Goal: Task Accomplishment & Management: Use online tool/utility

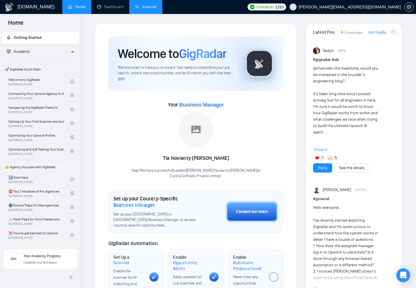
click at [145, 6] on link "Scanner" at bounding box center [145, 6] width 21 height 5
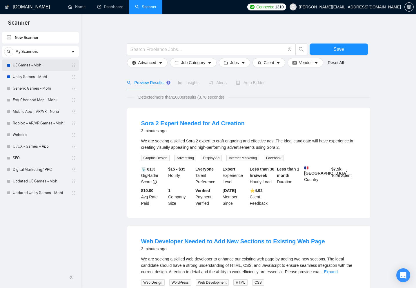
click at [48, 63] on link "UE Games - Mohi" at bounding box center [40, 65] width 55 height 12
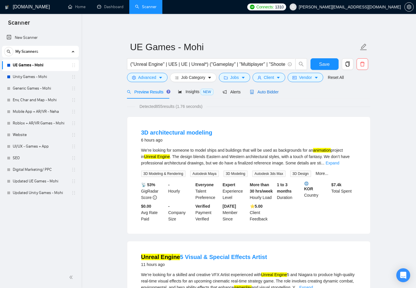
click at [272, 92] on span "Auto Bidder" at bounding box center [264, 92] width 29 height 5
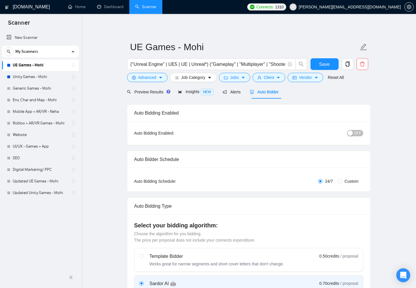
checkbox input "true"
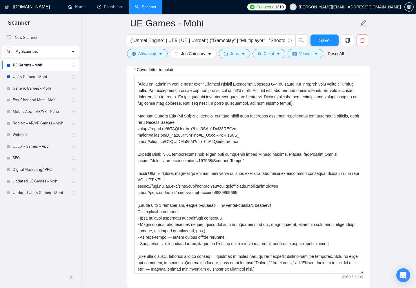
scroll to position [81, 0]
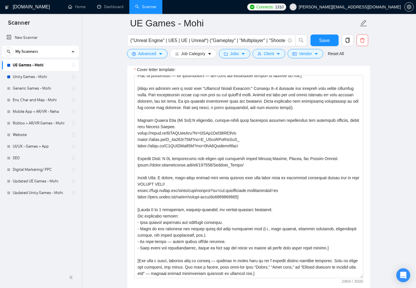
drag, startPoint x: 362, startPoint y: 184, endPoint x: 370, endPoint y: 256, distance: 72.9
click at [370, 256] on main "UE Games - Mohi ("Unreal Engine" | UE5 | UE | Unreal*) ("Gameplay" | "Multiplay…" at bounding box center [248, 263] width 316 height 1789
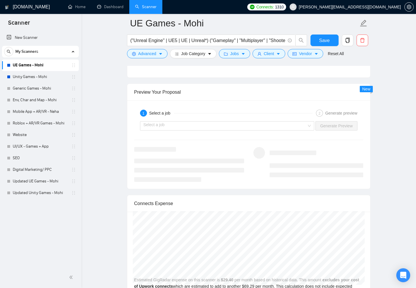
scroll to position [1148, 0]
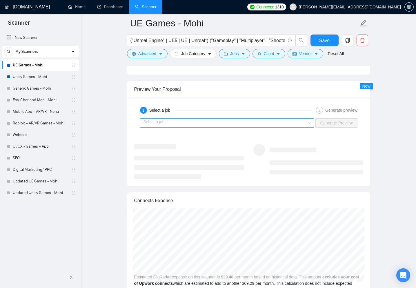
click at [227, 119] on input "search" at bounding box center [224, 123] width 163 height 9
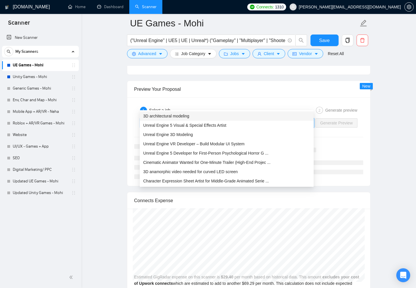
click at [224, 118] on div "3D architectural modeling" at bounding box center [226, 116] width 167 height 6
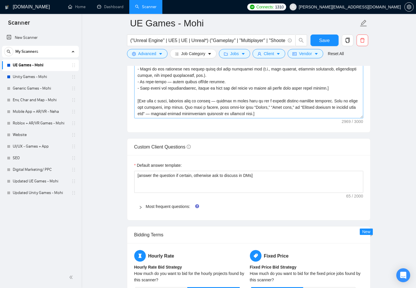
scroll to position [814, 0]
click at [164, 57] on button "Advanced" at bounding box center [147, 53] width 41 height 9
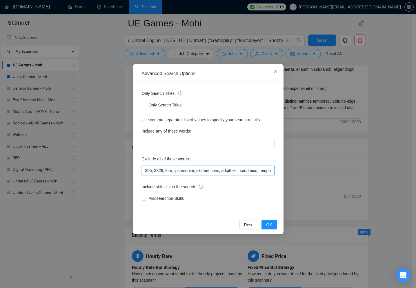
click at [177, 170] on input "text" at bounding box center [208, 170] width 133 height 9
click at [159, 168] on input "text" at bounding box center [208, 170] width 133 height 9
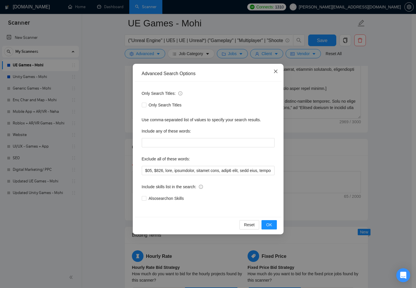
click at [277, 73] on icon "close" at bounding box center [275, 71] width 5 height 5
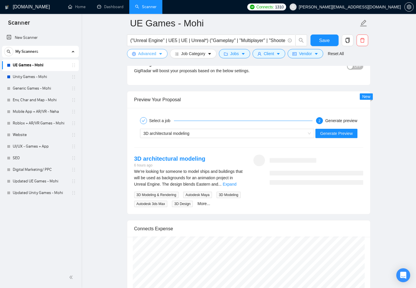
scroll to position [1177, 0]
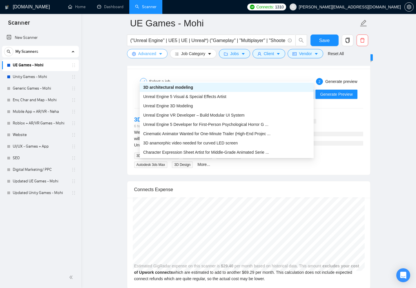
click at [215, 90] on div "3D architectural modeling" at bounding box center [224, 94] width 162 height 9
click at [198, 88] on div "3D architectural modeling" at bounding box center [226, 87] width 167 height 6
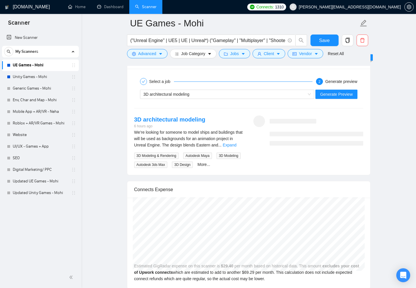
click at [212, 115] on div "3D architectural modeling 6 hours ago" at bounding box center [189, 122] width 110 height 14
copy link "3D architectural modeling"
click at [236, 143] on link "Expand" at bounding box center [230, 145] width 14 height 5
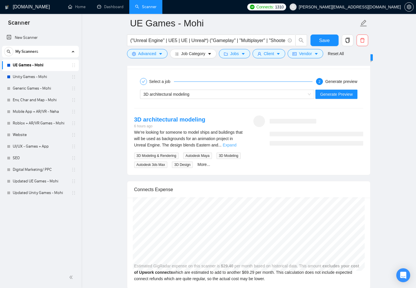
click at [237, 129] on div "We’re looking for someone to model ships and buildings that will be used as bac…" at bounding box center [189, 138] width 110 height 19
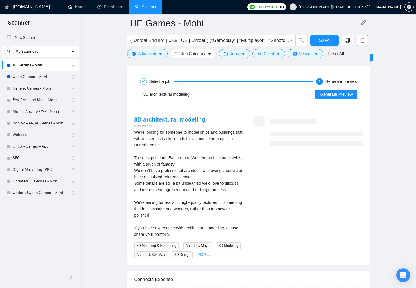
click at [210, 252] on link "More..." at bounding box center [203, 254] width 13 height 5
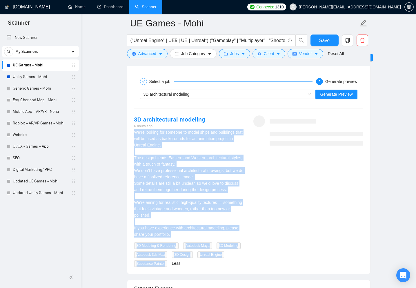
drag, startPoint x: 134, startPoint y: 114, endPoint x: 198, endPoint y: 246, distance: 146.2
click at [198, 246] on div "We’re looking for someone to model ships and buildings that will be used as bac…" at bounding box center [189, 198] width 110 height 138
copy div "We’re looking for someone to model ships and buildings that will be used as bac…"
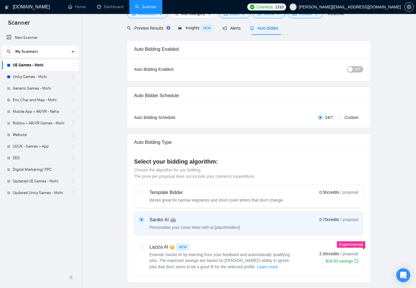
scroll to position [2, 0]
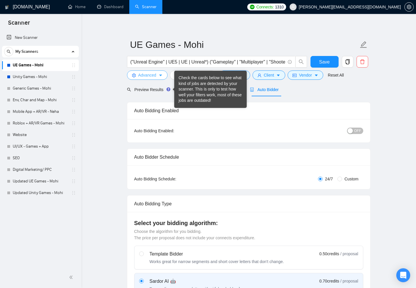
click at [148, 75] on span "Advanced" at bounding box center [147, 75] width 18 height 6
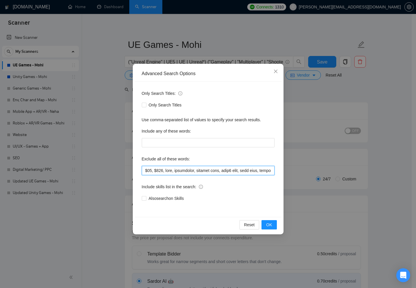
click at [183, 169] on input "text" at bounding box center [208, 170] width 133 height 9
paste input ""architectural modeling", "3D modeling", "3d modeler", "environment modeler", "…"
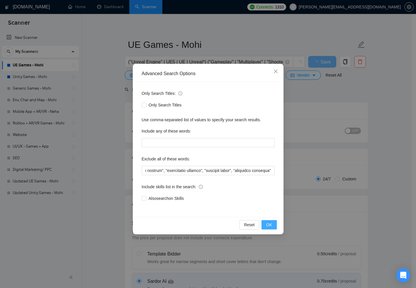
click at [273, 223] on button "OK" at bounding box center [268, 224] width 15 height 9
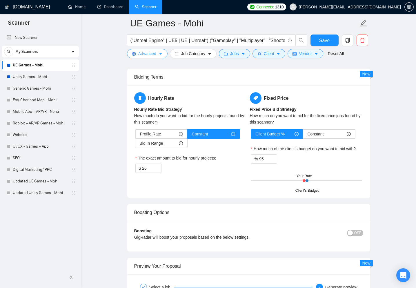
scroll to position [1061, 0]
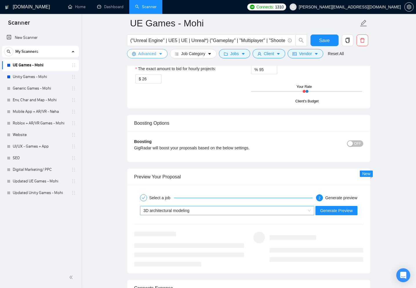
click at [187, 208] on span "3D architectural modeling" at bounding box center [166, 210] width 46 height 5
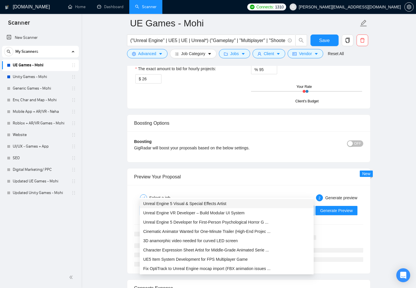
click at [173, 202] on span "Unreal Engine 5 Visual & Special Effects Artist" at bounding box center [184, 203] width 83 height 5
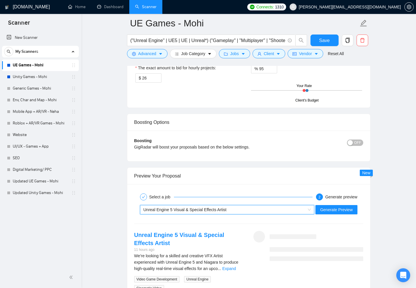
scroll to position [1143, 0]
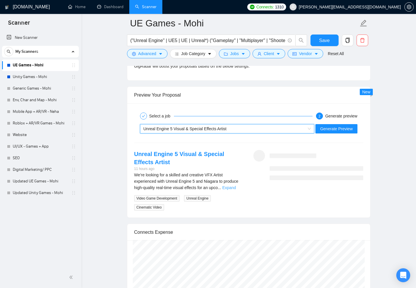
click at [236, 185] on link "Expand" at bounding box center [229, 187] width 14 height 5
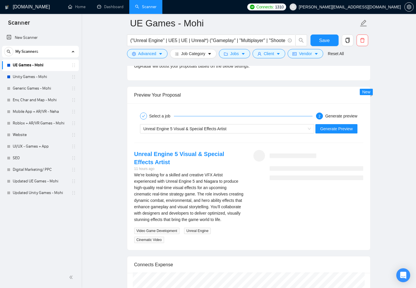
drag, startPoint x: 134, startPoint y: 134, endPoint x: 174, endPoint y: 156, distance: 45.6
click at [174, 156] on div "Unreal Engine 5 Visual & Special Effects Artist 11 hours ago We’re looking for …" at bounding box center [189, 196] width 119 height 93
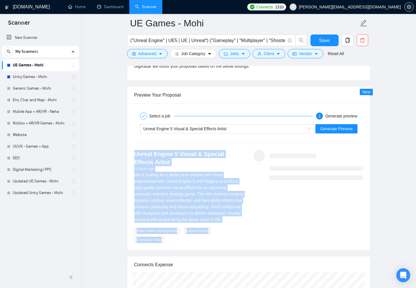
drag, startPoint x: 130, startPoint y: 132, endPoint x: 168, endPoint y: 230, distance: 105.2
click at [168, 230] on div "Unreal Engine 5 Visual & Special Effects Artist 11 hours ago We’re looking for …" at bounding box center [189, 196] width 119 height 93
copy div "Unreal Engine 5 Visual & Special Effects Artist 11 hours ago We’re looking for …"
click at [143, 57] on span "Advanced" at bounding box center [147, 53] width 18 height 6
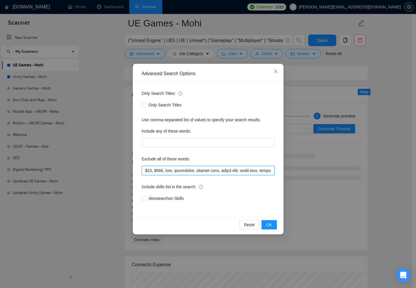
click at [194, 167] on input "text" at bounding box center [208, 170] width 133 height 9
paste input ""VFX Artist", "VFX", "Visual Effects", "Special Effects", "Niagara", "FX Artist…"
type input "$50, $100, free, internship, browser game, html5 game, html game, javascript ga…"
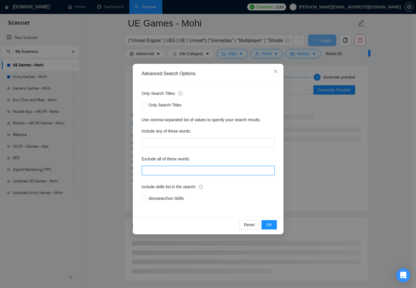
scroll to position [0, 0]
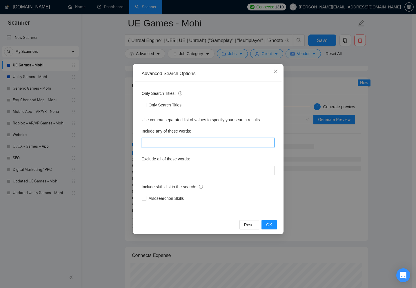
click at [188, 142] on input "text" at bounding box center [208, 142] width 133 height 9
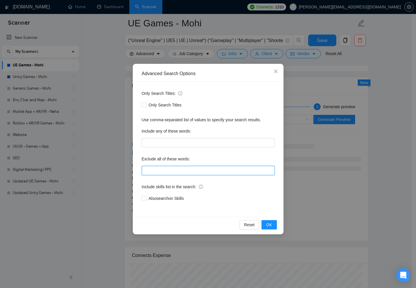
click at [176, 173] on input "text" at bounding box center [208, 170] width 133 height 9
paste input "$50, $100, free, internship, browser game, html5 game, html game, javascript ga…"
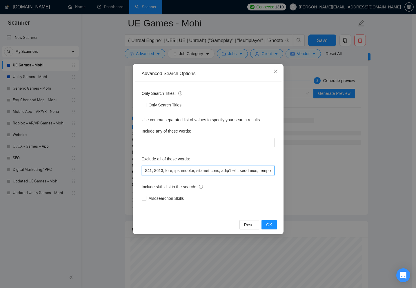
scroll to position [0, 2771]
type input "$50, $100, free, internship, browser game, html5 game, html game, javascript ga…"
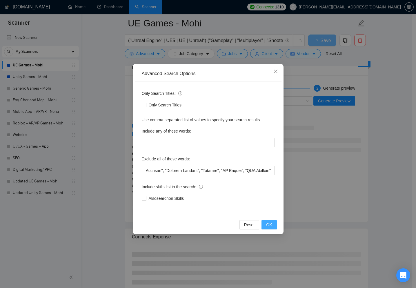
click at [272, 223] on button "OK" at bounding box center [268, 224] width 15 height 9
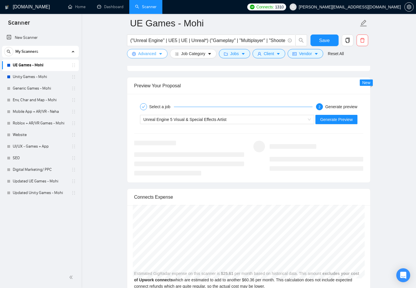
click at [160, 51] on button "Advanced" at bounding box center [147, 53] width 41 height 9
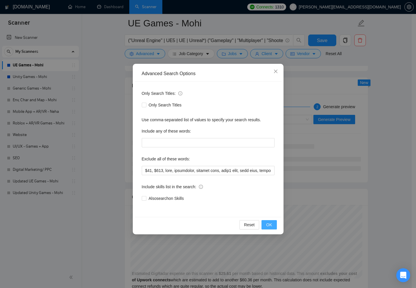
click at [271, 222] on span "OK" at bounding box center [269, 224] width 6 height 6
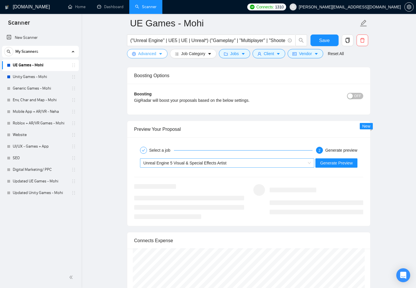
scroll to position [1041, 0]
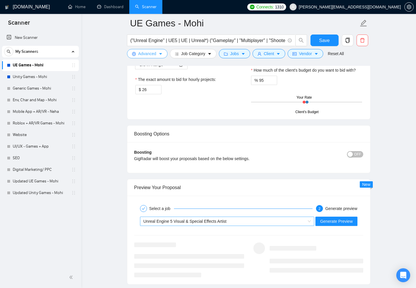
click at [236, 217] on div "Unreal Engine 5 Visual & Special Effects Artist" at bounding box center [224, 221] width 162 height 9
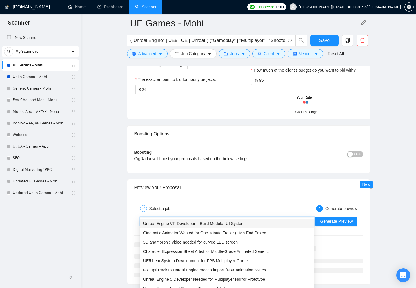
click at [222, 222] on span "Unreal Engine VR Developer – Build Modular UI System" at bounding box center [193, 223] width 101 height 5
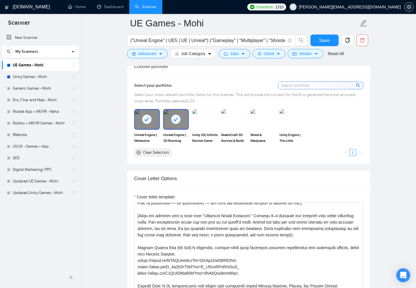
scroll to position [453, 0]
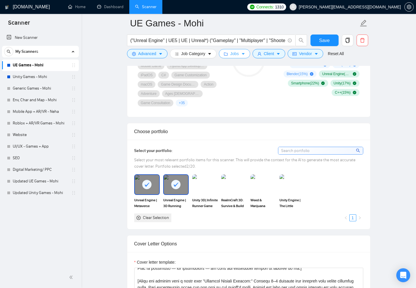
click at [241, 55] on button "Jobs" at bounding box center [234, 53] width 31 height 9
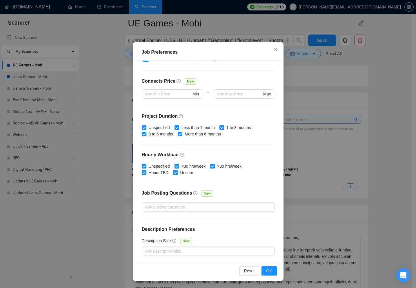
scroll to position [486, 0]
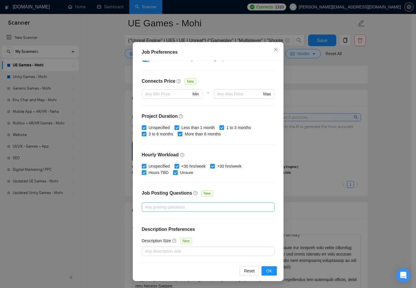
click at [173, 207] on div at bounding box center [205, 206] width 124 height 7
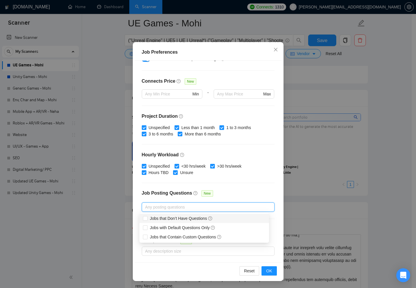
click at [93, 209] on div "Job Preferences Budget Project Type All Fixed Price Hourly Rate Fixed Price Bud…" at bounding box center [208, 144] width 416 height 288
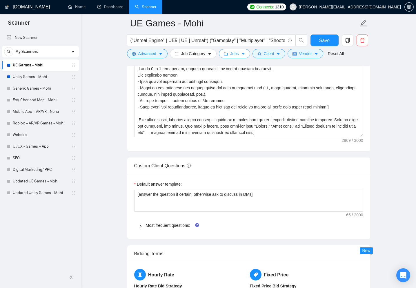
scroll to position [847, 0]
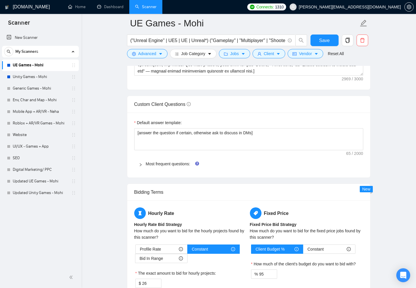
click at [141, 158] on div "Most frequent questions:" at bounding box center [248, 163] width 229 height 13
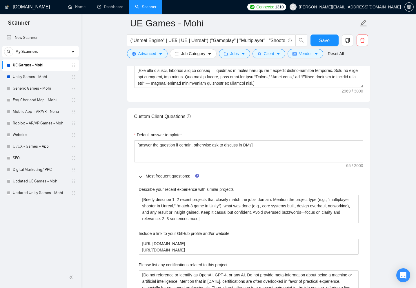
scroll to position [820, 0]
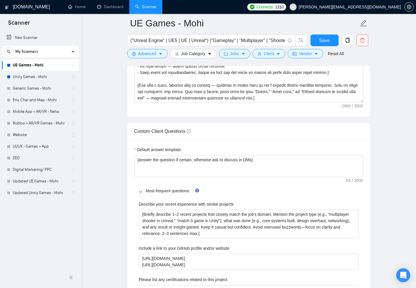
click at [142, 187] on div at bounding box center [142, 190] width 7 height 6
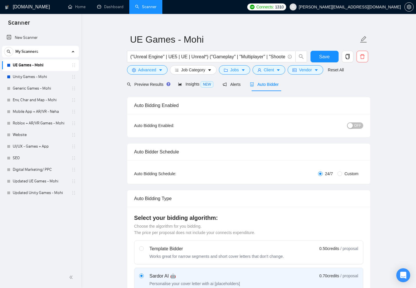
scroll to position [0, 0]
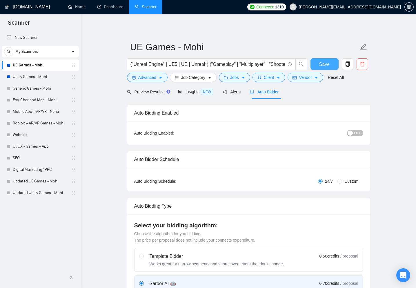
click at [327, 65] on span "Save" at bounding box center [324, 64] width 10 height 7
click at [358, 134] on span "OFF" at bounding box center [357, 133] width 7 height 6
click at [324, 61] on span "Save" at bounding box center [324, 64] width 10 height 7
click at [232, 66] on input "("Unreal Engine" | UE5 | UE | Unreal*) ("Gameplay" | "Multiplayer" | "Shooter" …" at bounding box center [207, 64] width 155 height 7
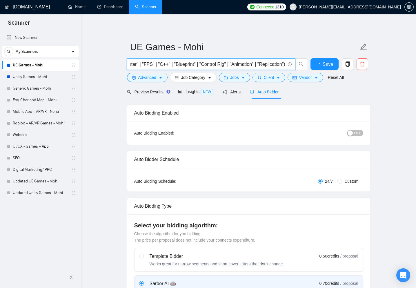
checkbox input "true"
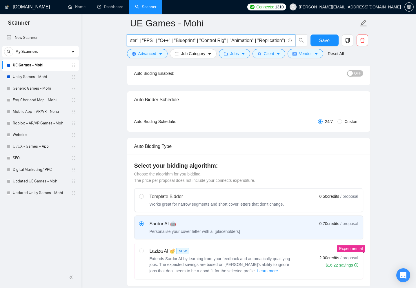
scroll to position [0, 0]
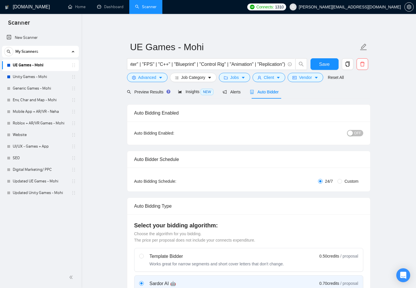
click at [359, 133] on span "OFF" at bounding box center [357, 133] width 7 height 6
click at [329, 64] on span "Save" at bounding box center [324, 64] width 10 height 7
click at [200, 90] on span "Insights NEW" at bounding box center [195, 91] width 35 height 5
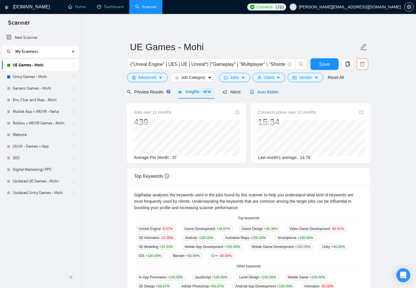
click at [277, 94] on span "Auto Bidder" at bounding box center [264, 92] width 29 height 5
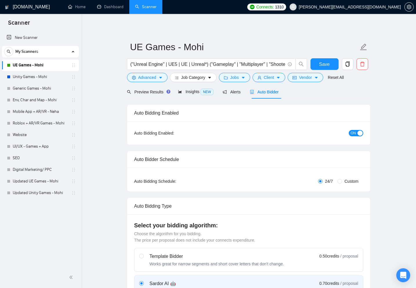
checkbox input "true"
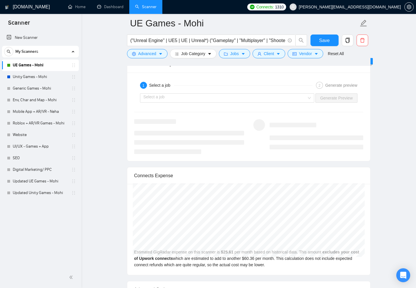
scroll to position [1092, 0]
click at [268, 93] on input "search" at bounding box center [224, 97] width 163 height 9
click at [32, 78] on link "Unity Games - Mohi" at bounding box center [40, 77] width 55 height 12
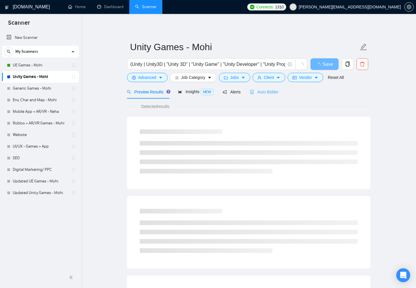
click at [271, 88] on div "Auto Bidder" at bounding box center [264, 92] width 29 height 14
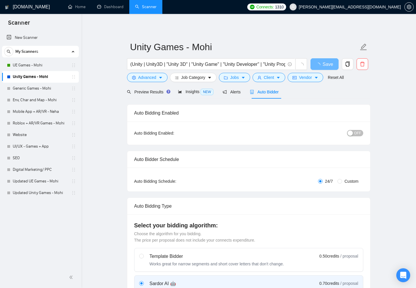
checkbox input "true"
click at [145, 90] on span "Preview Results" at bounding box center [148, 92] width 42 height 5
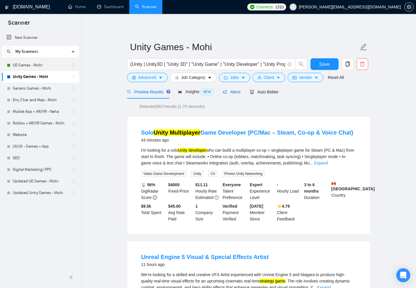
click at [234, 91] on span "Alerts" at bounding box center [232, 92] width 18 height 5
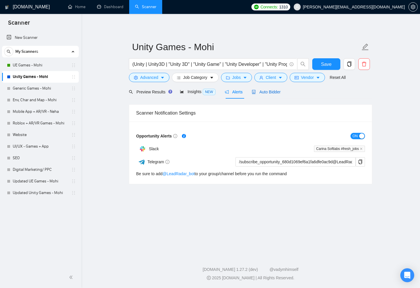
click at [267, 94] on div "Auto Bidder" at bounding box center [266, 92] width 29 height 6
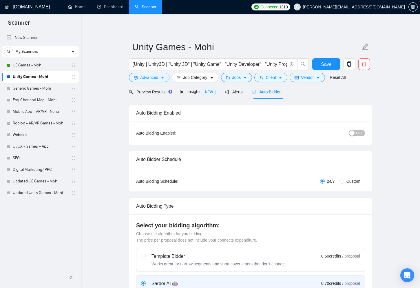
checkbox input "true"
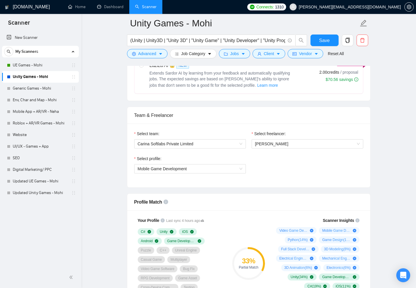
scroll to position [251, 0]
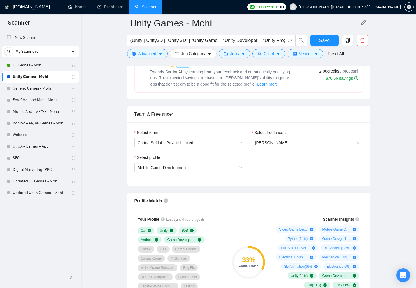
click at [271, 139] on span "[PERSON_NAME]" at bounding box center [307, 142] width 105 height 9
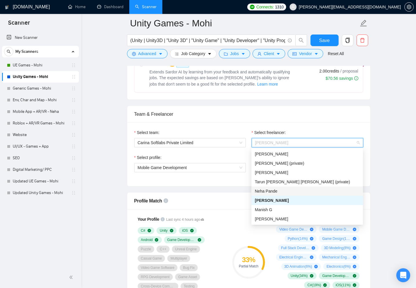
drag, startPoint x: 293, startPoint y: 193, endPoint x: 283, endPoint y: 193, distance: 9.9
click at [293, 192] on div "Neha Pande" at bounding box center [307, 191] width 105 height 6
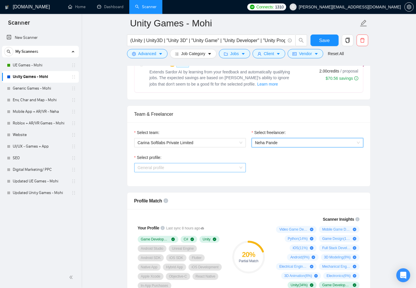
click at [186, 168] on span "General profile" at bounding box center [190, 167] width 105 height 9
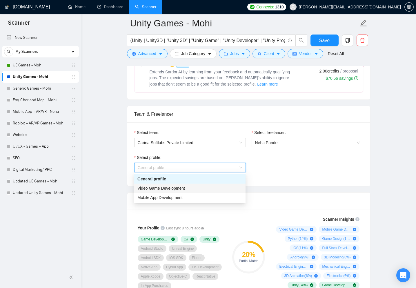
click at [187, 188] on div "Video Game Development" at bounding box center [189, 188] width 105 height 6
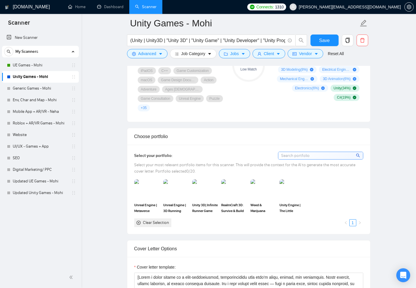
scroll to position [494, 0]
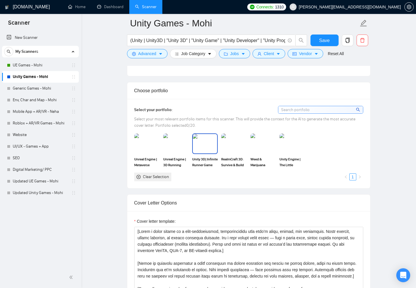
click at [203, 136] on img at bounding box center [205, 143] width 24 height 19
click at [290, 135] on img at bounding box center [292, 143] width 24 height 19
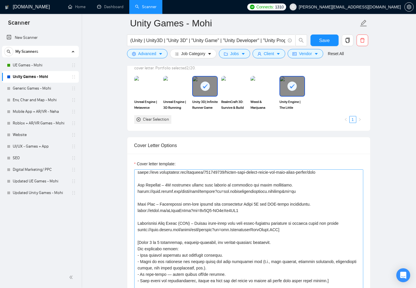
scroll to position [126, 0]
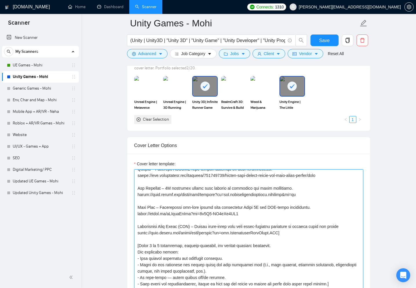
click at [182, 180] on textarea "Cover letter template:" at bounding box center [248, 234] width 229 height 130
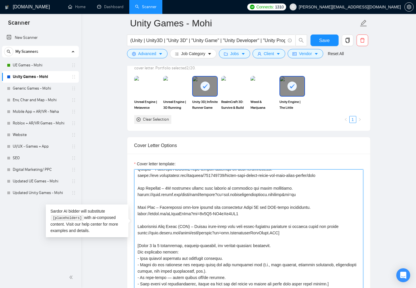
click at [182, 180] on textarea "Cover letter template:" at bounding box center [248, 234] width 229 height 130
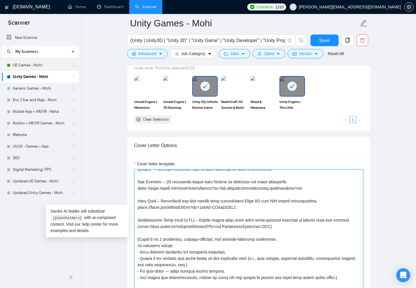
paste textarea "https://youtu.be/ePP4MUcfhYA?si=89cPYU8_CI7odQ6M"
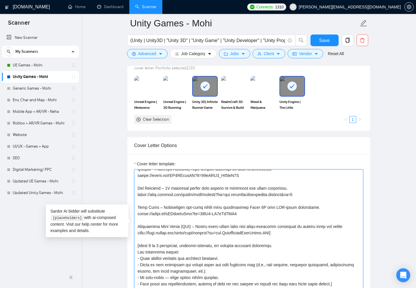
click at [154, 200] on textarea "Cover letter template:" at bounding box center [248, 234] width 229 height 130
paste textarea
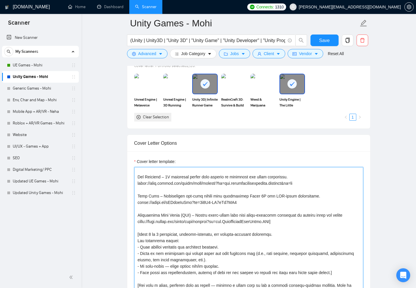
scroll to position [130, 0]
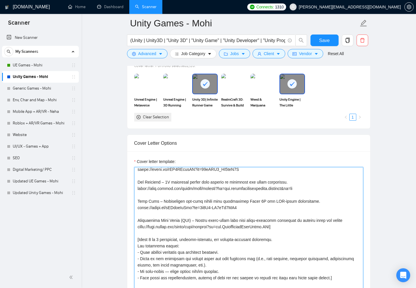
click at [147, 222] on textarea "Cover letter template:" at bounding box center [248, 232] width 229 height 130
drag, startPoint x: 292, startPoint y: 237, endPoint x: 133, endPoint y: 224, distance: 159.3
click at [133, 224] on div "Cover letter template:" at bounding box center [248, 231] width 243 height 160
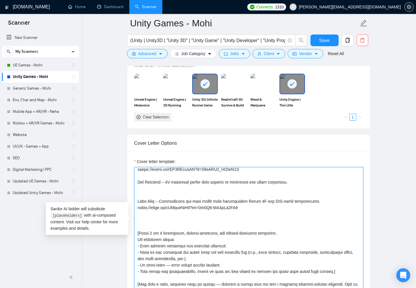
paste textarea "https://play.google.com/store/apps/details?id=com.slingshotthehowitzer.techymau…"
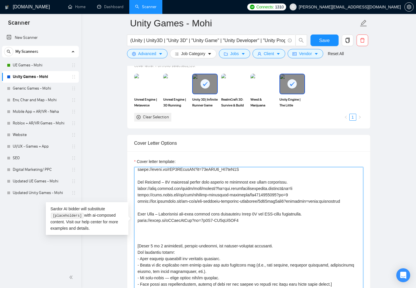
click at [198, 237] on textarea "Cover letter template:" at bounding box center [248, 232] width 229 height 130
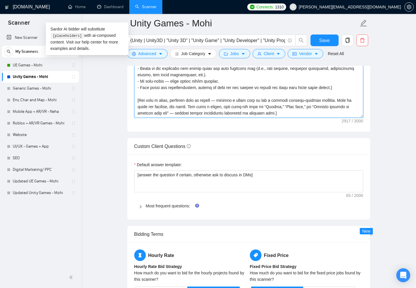
scroll to position [754, 0]
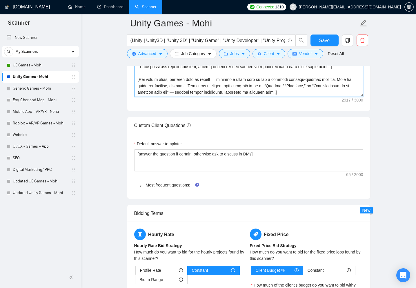
type textarea "[Lorem i dolor sitame co a elit-seddoeiusmod, temporincididu utla etdo’m aliqu,…"
click at [140, 184] on icon "right" at bounding box center [140, 185] width 3 height 3
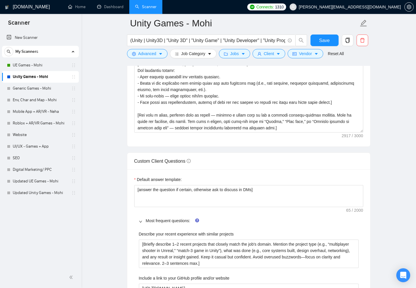
scroll to position [671, 0]
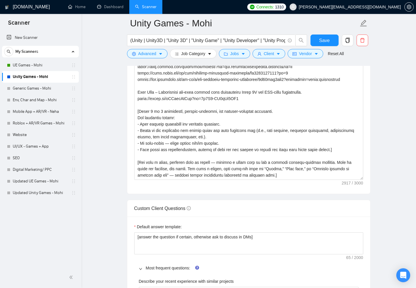
click at [141, 267] on icon "right" at bounding box center [140, 268] width 3 height 3
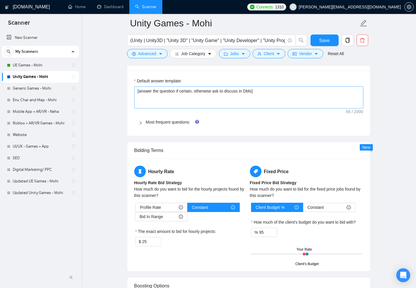
scroll to position [971, 0]
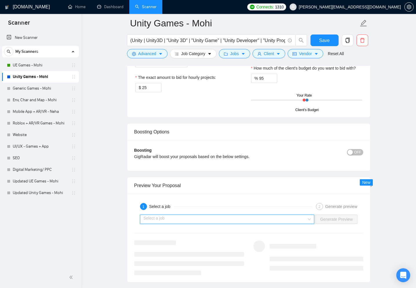
click at [175, 215] on input "search" at bounding box center [224, 219] width 163 height 9
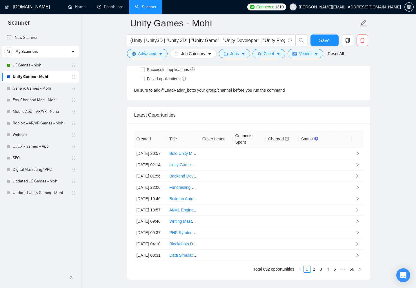
scroll to position [1479, 0]
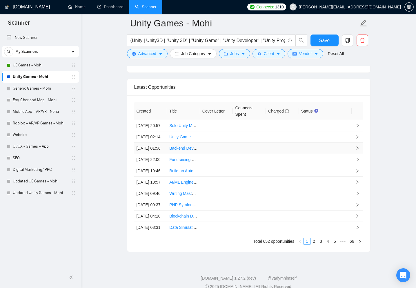
click at [181, 150] on link "Backend Developer for Sports Data Simulation Engine" at bounding box center [218, 148] width 98 height 5
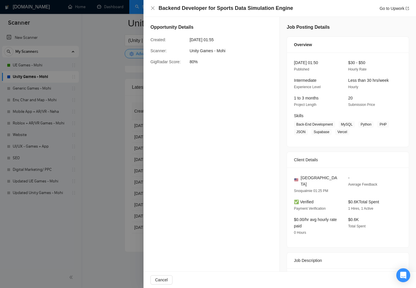
click at [121, 151] on div at bounding box center [208, 144] width 416 height 288
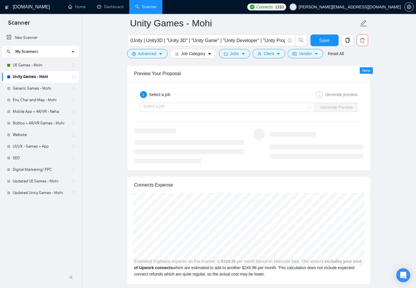
scroll to position [1081, 0]
click at [218, 101] on div "Select a job Generate Preview" at bounding box center [249, 108] width 230 height 14
click at [220, 104] on input "search" at bounding box center [224, 108] width 163 height 9
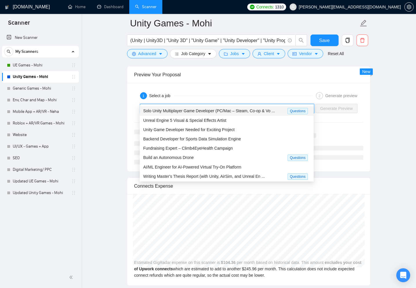
click at [207, 113] on div "Solo Unity Multiplayer Game Developer (PC/Mac – Steam, Co-op & Vo ..." at bounding box center [215, 111] width 144 height 7
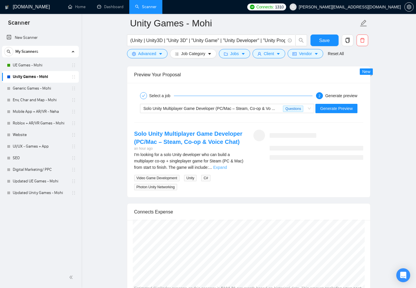
click at [227, 165] on link "Expand" at bounding box center [220, 167] width 14 height 5
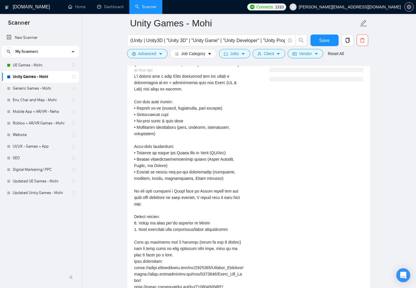
scroll to position [1069, 0]
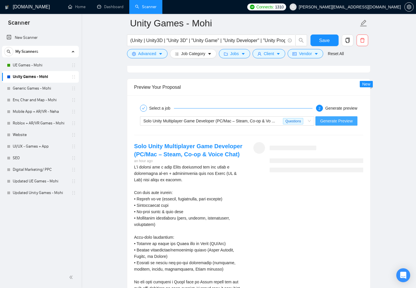
click at [334, 118] on span "Generate Preview" at bounding box center [336, 121] width 32 height 6
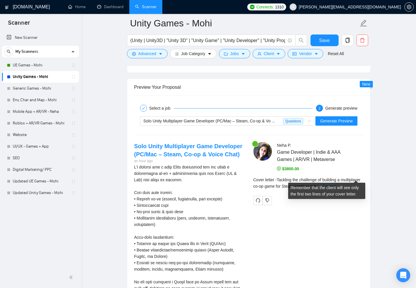
click at [336, 184] on link "Expand" at bounding box center [330, 186] width 14 height 5
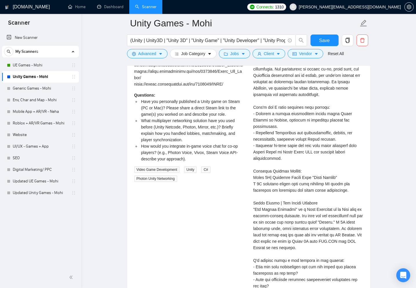
scroll to position [1226, 0]
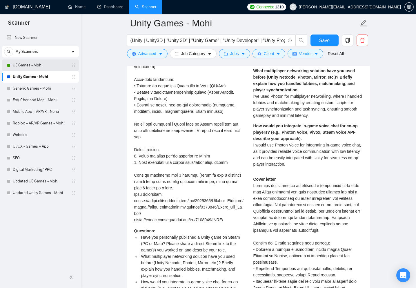
click at [29, 63] on link "UE Games - Mohi" at bounding box center [40, 65] width 55 height 12
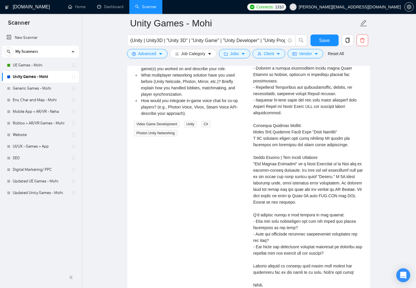
scroll to position [1403, 0]
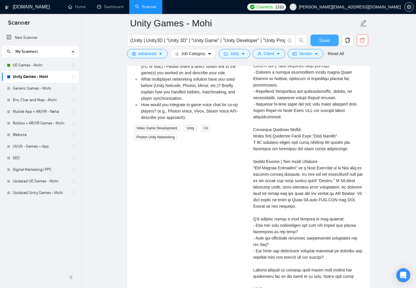
click at [321, 45] on button "Save" at bounding box center [324, 40] width 28 height 12
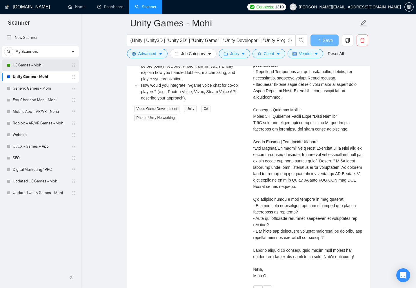
click at [30, 67] on link "UE Games - Mohi" at bounding box center [40, 65] width 55 height 12
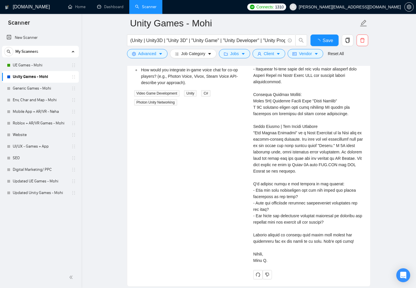
checkbox input "true"
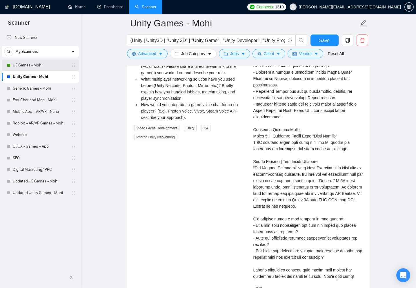
click at [45, 66] on link "UE Games - Mohi" at bounding box center [40, 65] width 55 height 12
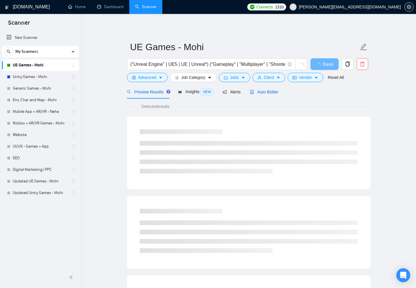
click at [272, 90] on span "Auto Bidder" at bounding box center [264, 92] width 29 height 5
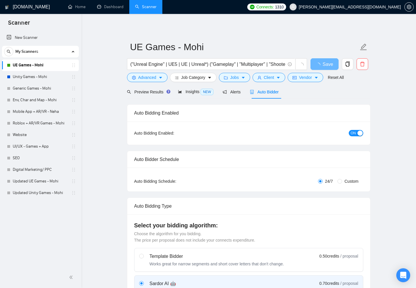
checkbox input "true"
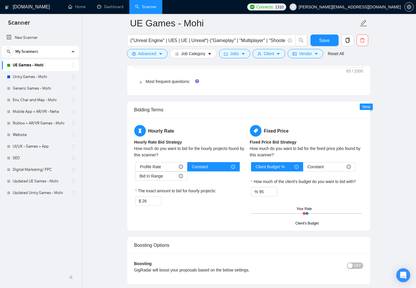
scroll to position [996, 0]
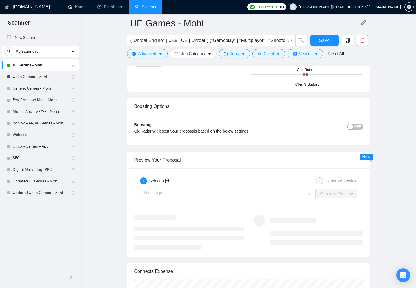
click at [279, 189] on input "search" at bounding box center [224, 193] width 163 height 9
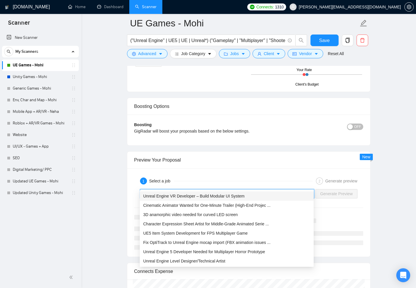
click at [263, 196] on div "Unreal Engine VR Developer – Build Modular UI System" at bounding box center [226, 196] width 167 height 6
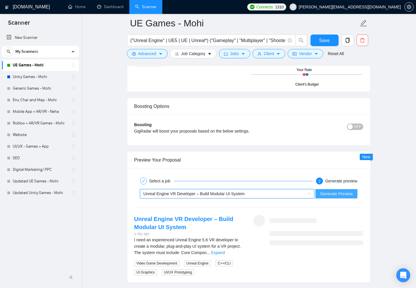
click at [328, 190] on span "Generate Preview" at bounding box center [336, 193] width 32 height 6
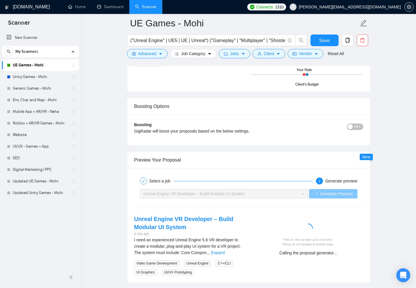
scroll to position [1082, 0]
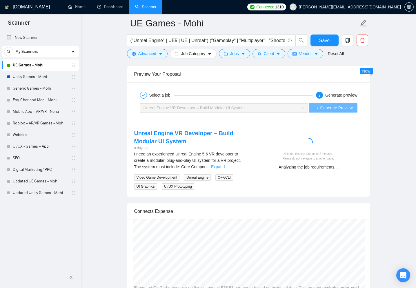
click at [225, 164] on link "Expand" at bounding box center [218, 166] width 14 height 5
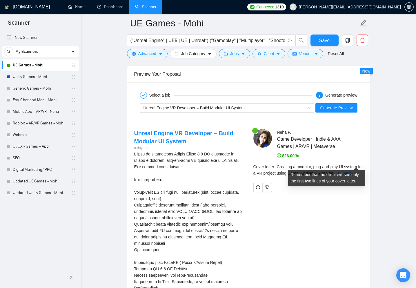
click at [351, 171] on link "Expand" at bounding box center [345, 173] width 14 height 5
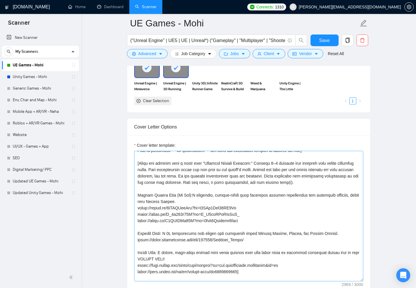
scroll to position [74, 0]
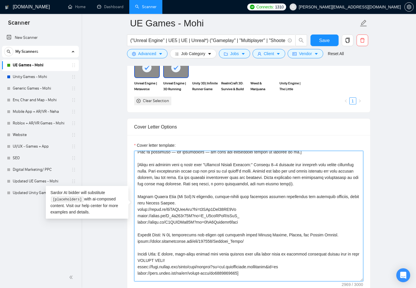
drag, startPoint x: 139, startPoint y: 162, endPoint x: 319, endPoint y: 181, distance: 181.0
click at [319, 181] on textarea "Cover letter template:" at bounding box center [248, 216] width 229 height 130
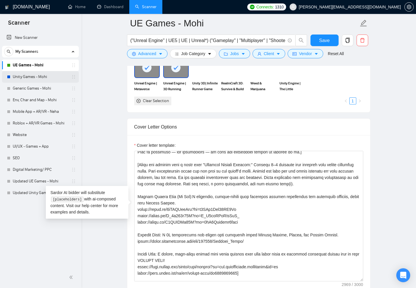
click at [22, 78] on link "Unity Games - Mohi" at bounding box center [40, 77] width 55 height 12
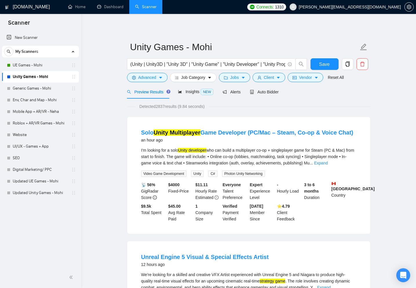
click at [267, 85] on form "Unity Games - Mohi (Unity | Unity3D | "Unity 3D" | "Unity Game" | "Unity Develo…" at bounding box center [248, 61] width 243 height 47
click at [267, 87] on div "Auto Bidder" at bounding box center [264, 92] width 29 height 14
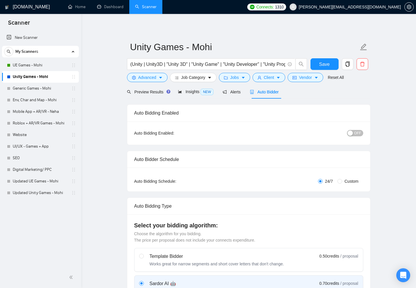
checkbox input "true"
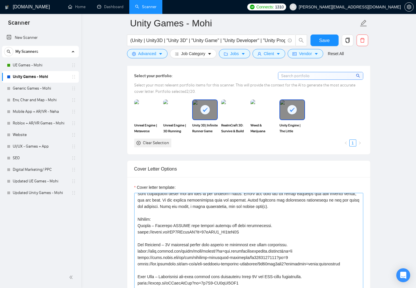
scroll to position [84, 0]
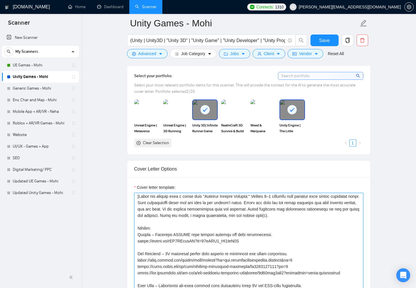
click at [199, 214] on textarea "Cover letter template:" at bounding box center [248, 258] width 229 height 130
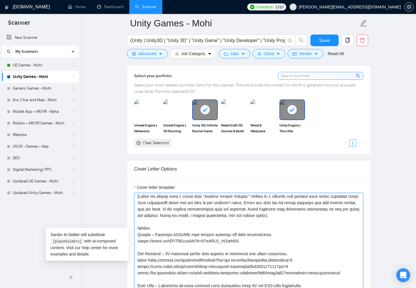
click at [199, 214] on textarea "Cover letter template:" at bounding box center [248, 258] width 229 height 130
paste textarea "Start the section with a title like "Relevant Project Samples:" Mention 2–3 rel…"
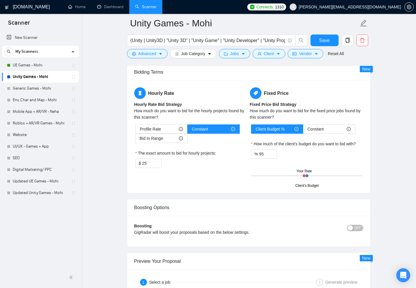
scroll to position [1036, 0]
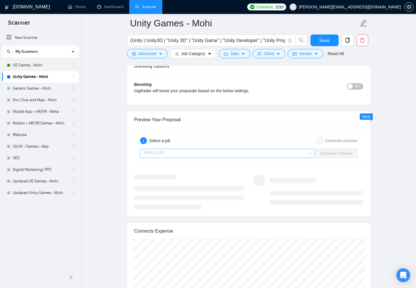
type textarea "[Lorem i dolor sitame co a elit-seddoeiusmod, temporincididu utla etdo’m aliqu,…"
click at [231, 149] on input "search" at bounding box center [224, 153] width 163 height 9
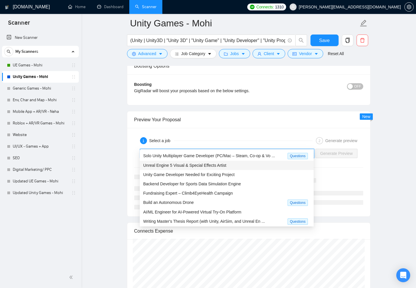
click at [222, 161] on div "Unreal Engine 5 Visual & Special Effects Artist" at bounding box center [227, 165] width 174 height 9
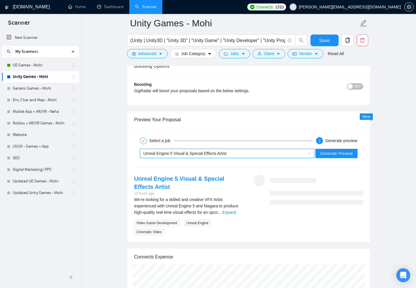
click at [232, 149] on div "Unreal Engine 5 Visual & Special Effects Artist" at bounding box center [224, 153] width 162 height 9
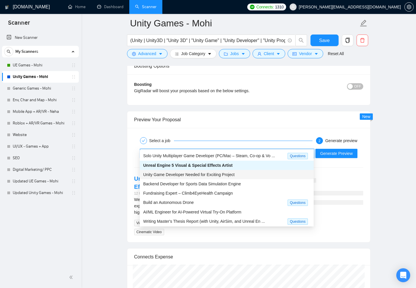
click at [215, 173] on span "Unity Game Developer Needed for Exciting Project" at bounding box center [188, 174] width 91 height 5
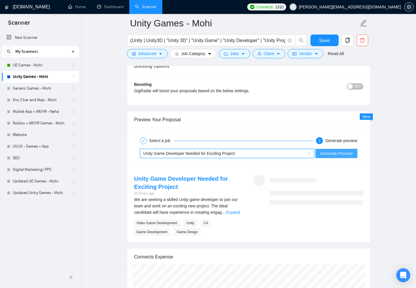
click at [338, 150] on span "Generate Preview" at bounding box center [336, 153] width 32 height 6
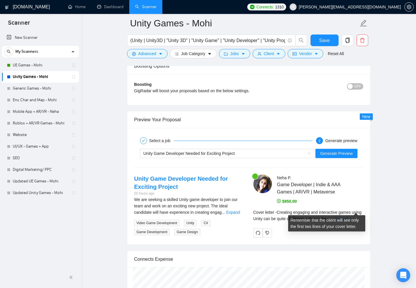
click at [348, 216] on link "Expand" at bounding box center [341, 218] width 14 height 5
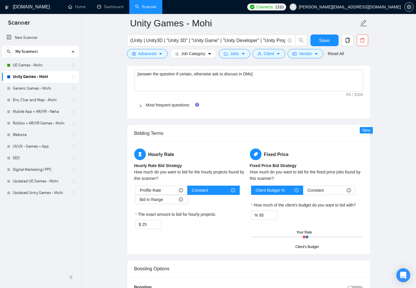
scroll to position [876, 0]
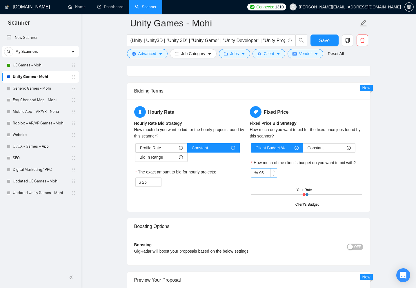
click at [267, 168] on input "95" at bounding box center [268, 172] width 18 height 9
type input "100"
click at [173, 196] on div "Hourly Rate Hourly Rate Bid Strategy How much do you want to bid for the hourly…" at bounding box center [248, 155] width 243 height 112
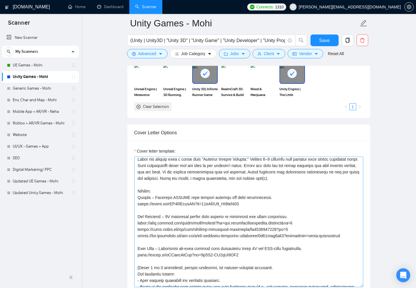
scroll to position [83, 0]
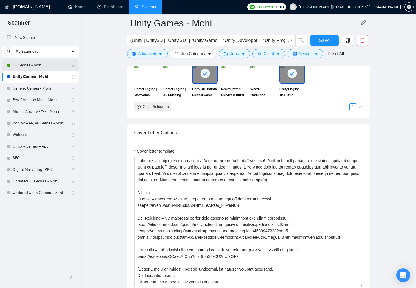
click at [38, 67] on link "UE Games - Mohi" at bounding box center [40, 65] width 55 height 12
click at [317, 40] on button "Save" at bounding box center [324, 40] width 28 height 12
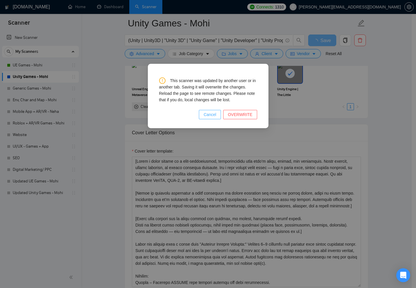
click at [213, 115] on span "Cancel" at bounding box center [209, 114] width 13 height 6
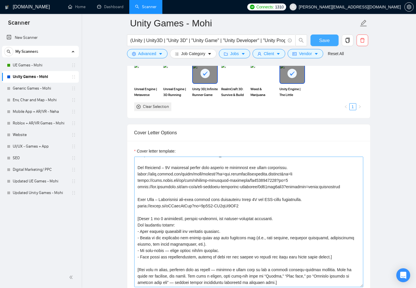
scroll to position [3, 0]
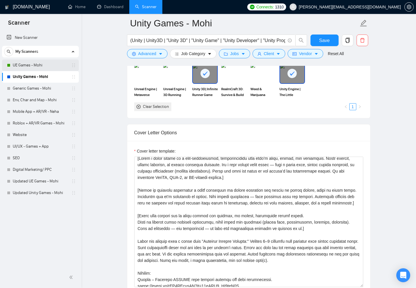
click at [50, 68] on link "UE Games - Mohi" at bounding box center [40, 65] width 55 height 12
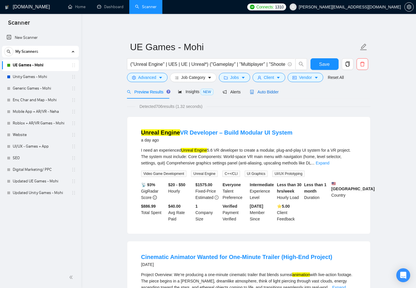
click at [272, 93] on span "Auto Bidder" at bounding box center [264, 92] width 29 height 5
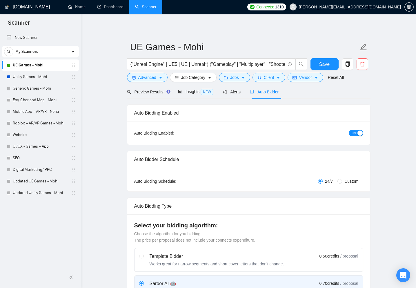
checkbox input "true"
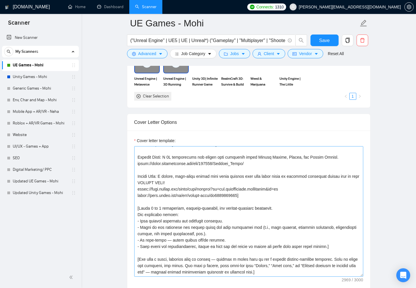
scroll to position [579, 0]
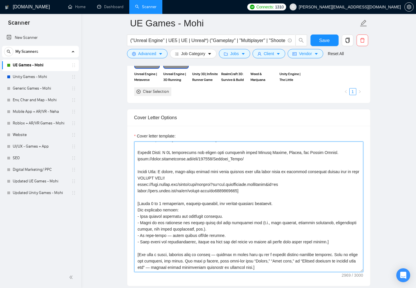
click at [193, 194] on textarea "Cover letter template:" at bounding box center [248, 206] width 229 height 130
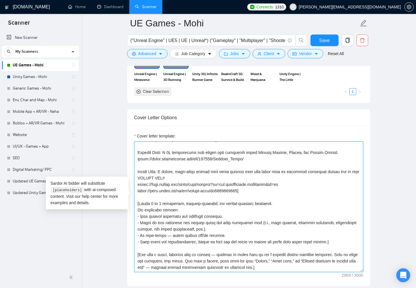
click at [193, 194] on textarea "Cover letter template:" at bounding box center [248, 206] width 229 height 130
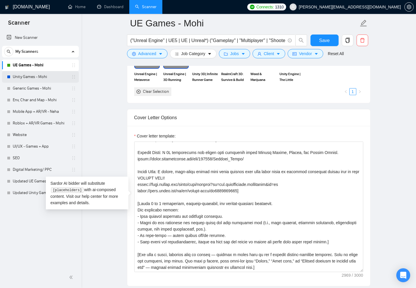
click at [57, 74] on link "Unity Games - Mohi" at bounding box center [40, 77] width 55 height 12
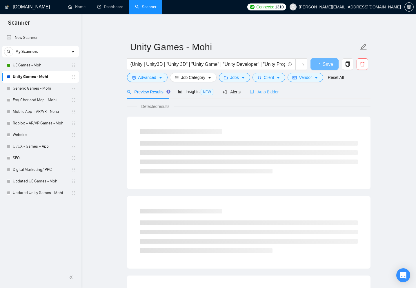
click at [269, 96] on div "Auto Bidder" at bounding box center [264, 92] width 29 height 14
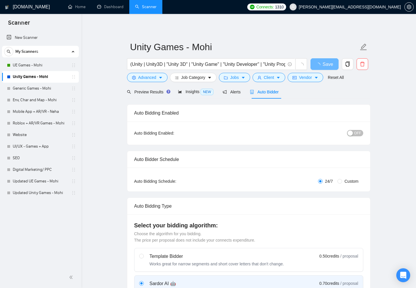
checkbox input "true"
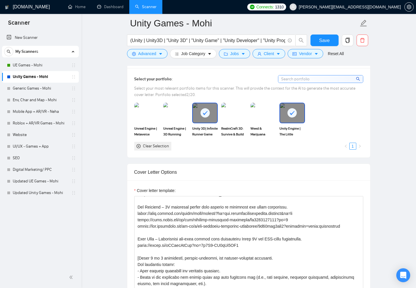
scroll to position [580, 0]
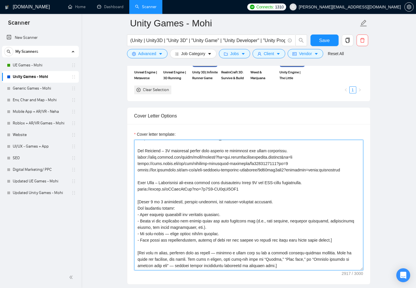
click at [180, 193] on textarea "Cover letter template:" at bounding box center [248, 205] width 229 height 130
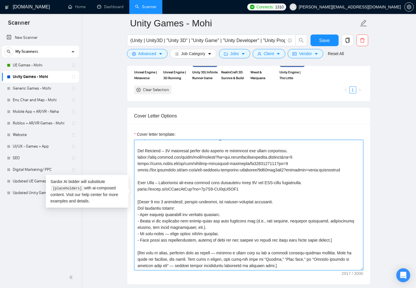
click at [180, 193] on textarea "Cover letter template:" at bounding box center [248, 205] width 229 height 130
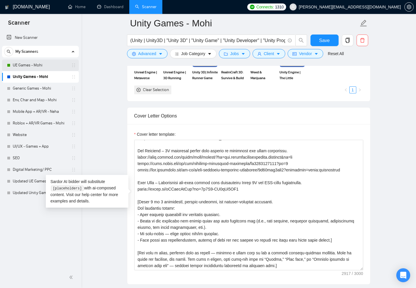
click at [43, 66] on link "UE Games - Mohi" at bounding box center [40, 65] width 55 height 12
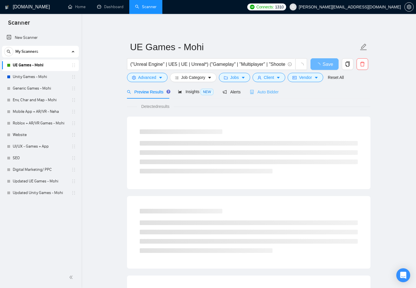
click at [266, 88] on div "Auto Bidder" at bounding box center [264, 92] width 29 height 14
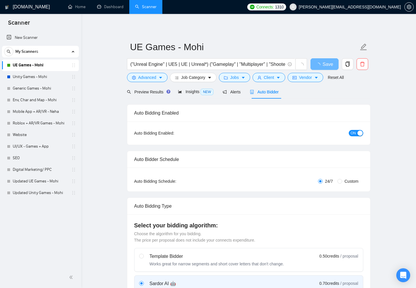
checkbox input "true"
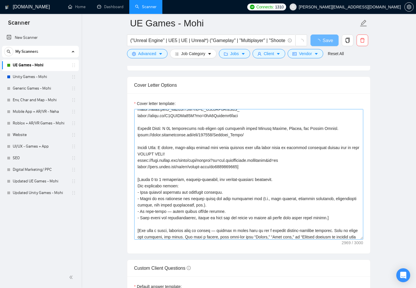
scroll to position [142, 0]
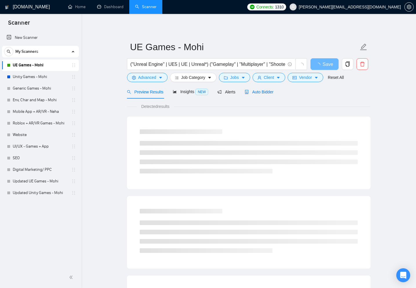
click at [249, 91] on icon "robot" at bounding box center [247, 92] width 4 height 4
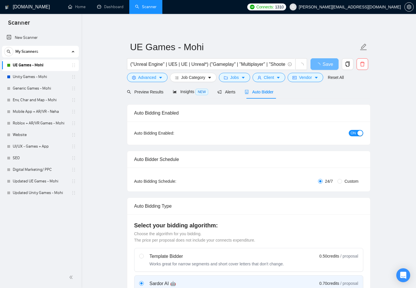
checkbox input "true"
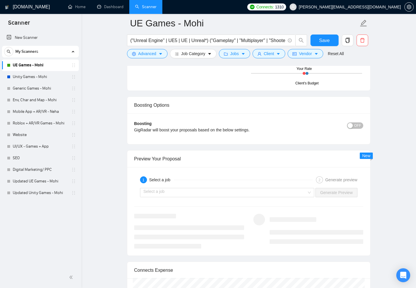
scroll to position [1083, 0]
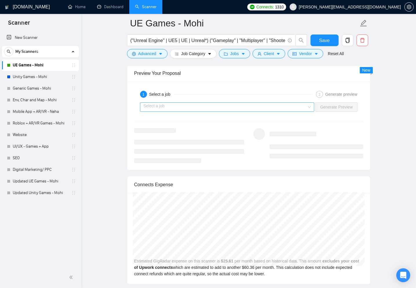
click at [199, 103] on input "search" at bounding box center [224, 107] width 163 height 9
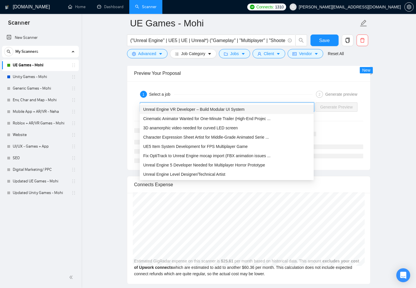
click at [199, 107] on span "Unreal Engine VR Developer – Build Modular UI System" at bounding box center [193, 109] width 101 height 5
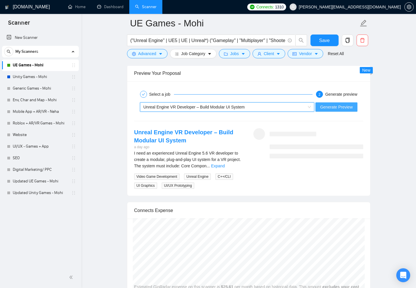
click at [354, 102] on button "Generate Preview" at bounding box center [336, 106] width 42 height 9
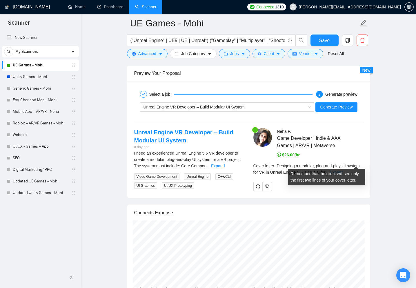
click at [343, 170] on link "Expand" at bounding box center [337, 172] width 14 height 5
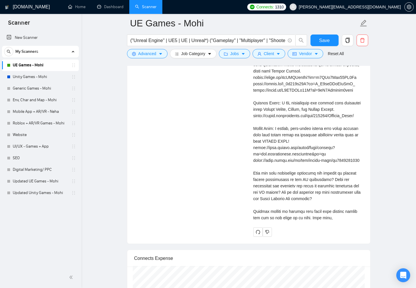
scroll to position [1370, 0]
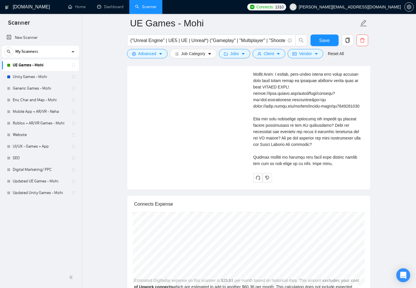
click at [39, 63] on link "UE Games - Mohi" at bounding box center [40, 65] width 55 height 12
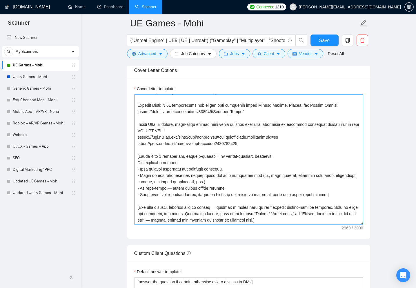
scroll to position [621, 0]
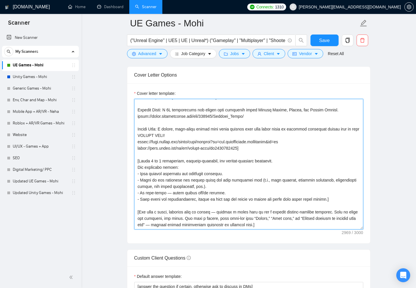
click at [278, 151] on textarea "Cover letter template:" at bounding box center [248, 164] width 229 height 130
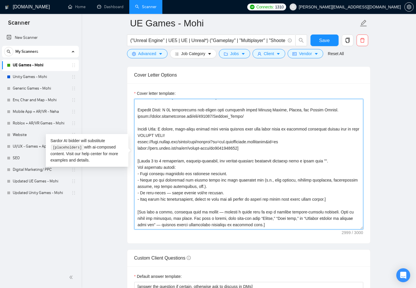
paste textarea
paste textarea "Q"
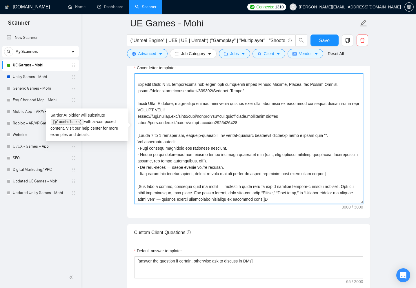
scroll to position [649, 0]
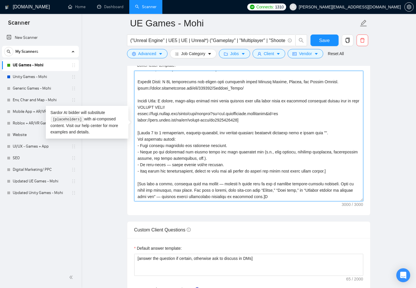
drag, startPoint x: 304, startPoint y: 182, endPoint x: 170, endPoint y: 188, distance: 133.7
click at [170, 188] on textarea "Cover letter template:" at bounding box center [248, 136] width 229 height 130
click at [323, 123] on textarea "Cover letter template:" at bounding box center [248, 136] width 229 height 130
paste textarea "Quick questions before we dive in:"
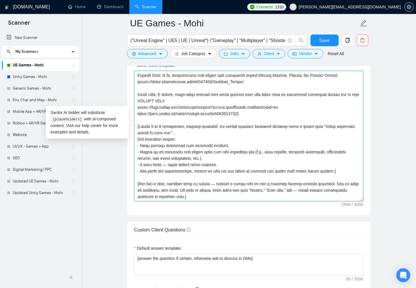
drag, startPoint x: 174, startPoint y: 131, endPoint x: 137, endPoint y: 123, distance: 38.3
click at [137, 123] on textarea "Cover letter template:" at bounding box center [248, 136] width 229 height 130
type textarea "[Lorem i dolor sitame co a elit-seddoeiusmod, temporincididu utla etdo’m aliqu,…"
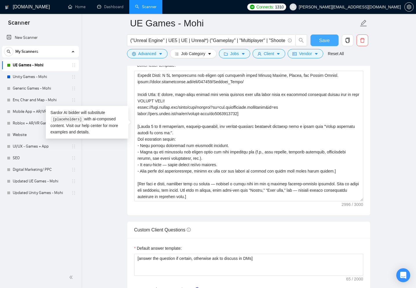
click at [321, 42] on span "Save" at bounding box center [324, 40] width 10 height 7
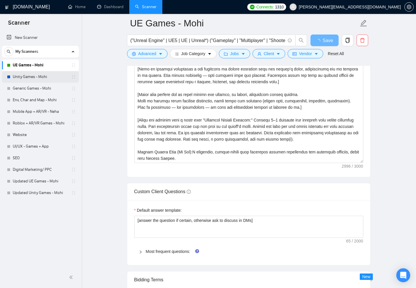
click at [39, 75] on link "Unity Games - Mohi" at bounding box center [40, 77] width 55 height 12
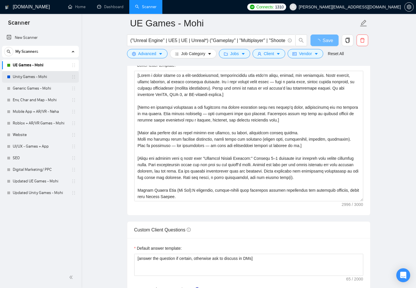
click at [32, 79] on link "Unity Games - Mohi" at bounding box center [40, 77] width 55 height 12
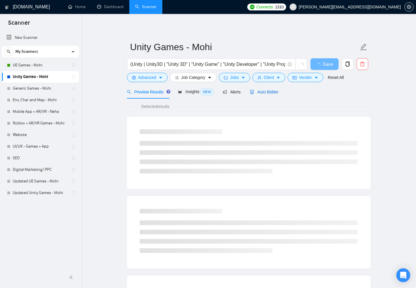
click at [264, 91] on span "Auto Bidder" at bounding box center [264, 92] width 29 height 5
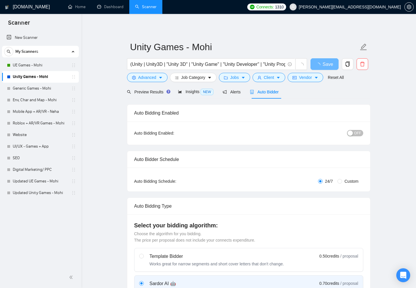
checkbox input "true"
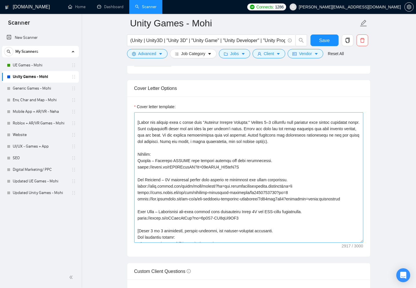
scroll to position [113, 0]
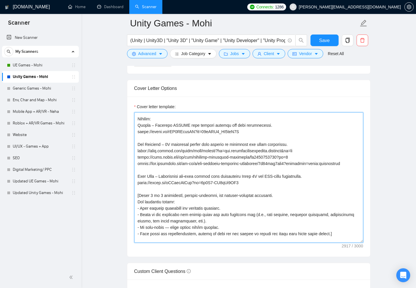
click at [168, 199] on textarea "Cover letter template:" at bounding box center [248, 177] width 229 height 130
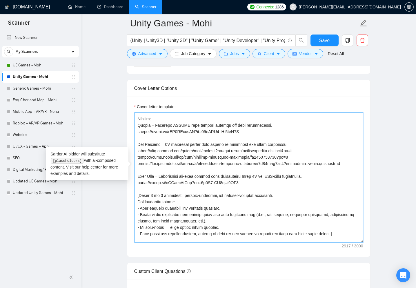
click at [168, 199] on textarea "Cover letter template:" at bounding box center [248, 177] width 229 height 130
paste textarea "starting wiht a title like "Quick questions before we dive in:"."
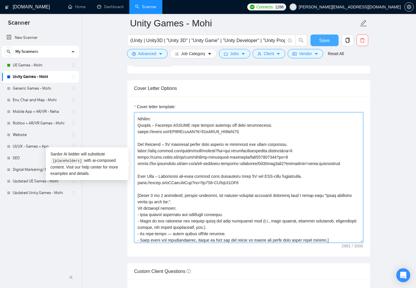
type textarea "[Lorem i dolor sitame co a elit-seddoeiusmod, temporincididu utla etdo’m aliqu,…"
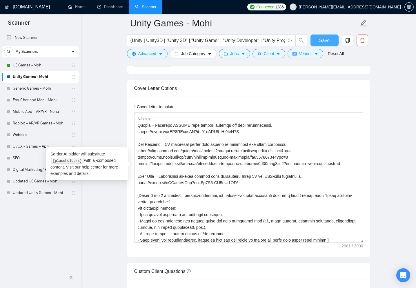
click at [318, 39] on button "Save" at bounding box center [324, 40] width 28 height 12
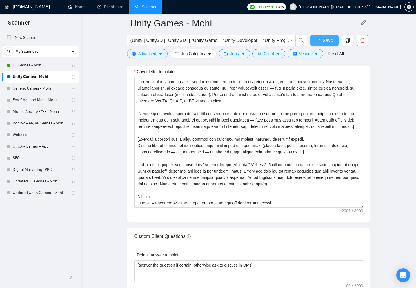
checkbox input "true"
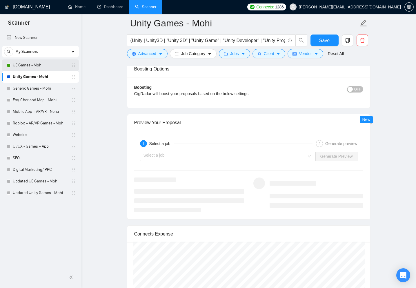
scroll to position [1039, 0]
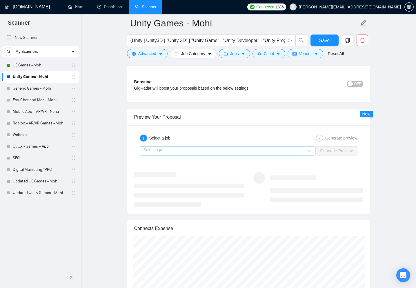
click at [245, 146] on input "search" at bounding box center [224, 150] width 163 height 9
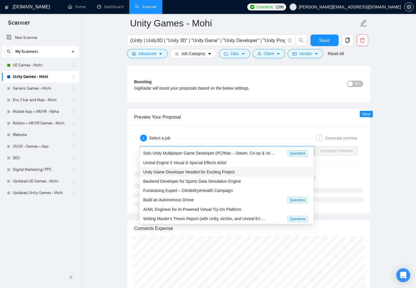
click at [231, 170] on span "Unity Game Developer Needed for Exciting Project" at bounding box center [188, 172] width 91 height 5
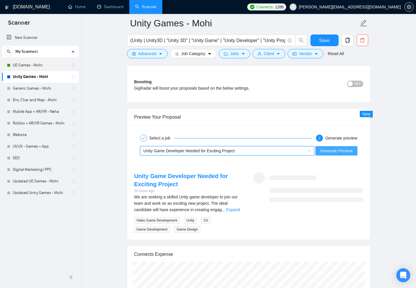
click at [334, 148] on span "Generate Preview" at bounding box center [336, 151] width 32 height 6
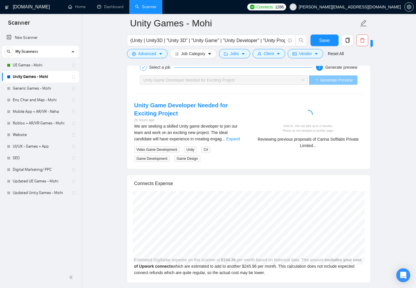
scroll to position [1115, 0]
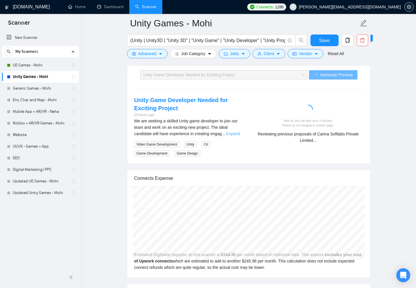
click at [238, 131] on link "Expand" at bounding box center [233, 133] width 14 height 5
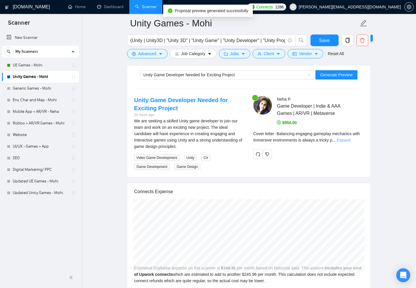
click at [350, 138] on link "Expand" at bounding box center [343, 140] width 14 height 5
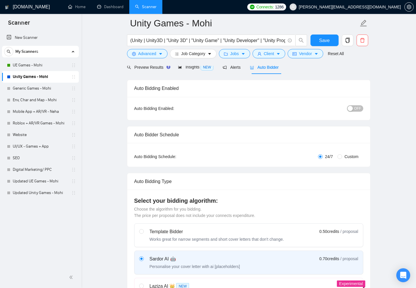
scroll to position [0, 0]
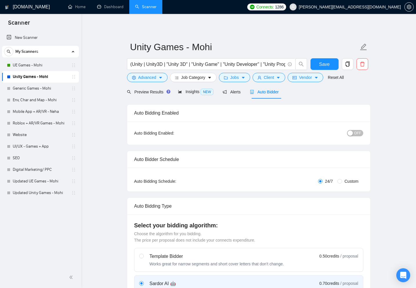
click at [355, 133] on span "OFF" at bounding box center [357, 133] width 7 height 6
click at [325, 67] on span "Save" at bounding box center [324, 64] width 10 height 7
checkbox input "true"
click at [33, 86] on link "Generic Games - Mohi" at bounding box center [40, 89] width 55 height 12
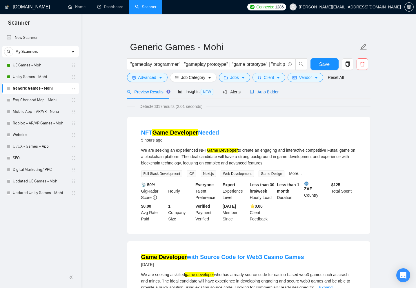
click at [260, 92] on span "Auto Bidder" at bounding box center [264, 92] width 29 height 5
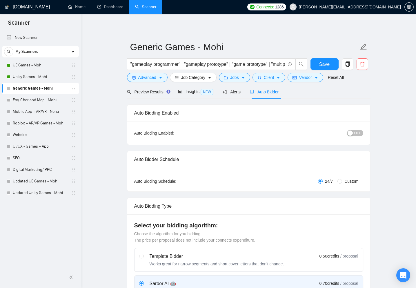
checkbox input "true"
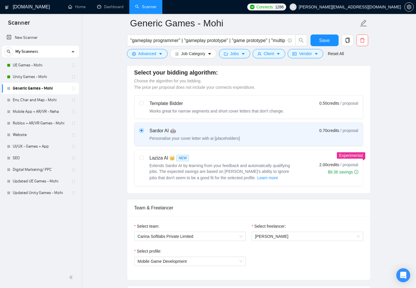
scroll to position [298, 0]
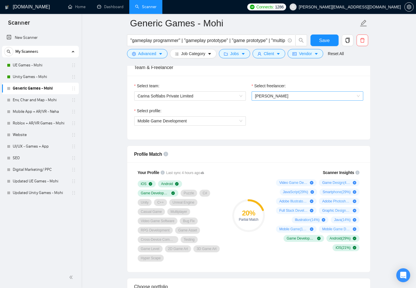
click at [284, 96] on span "[PERSON_NAME]" at bounding box center [307, 96] width 105 height 9
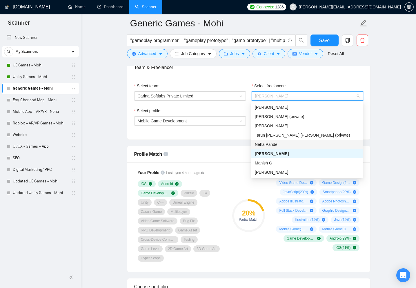
click at [296, 142] on div "Neha Pande" at bounding box center [307, 144] width 105 height 6
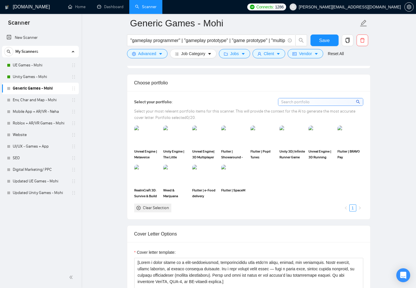
scroll to position [493, 0]
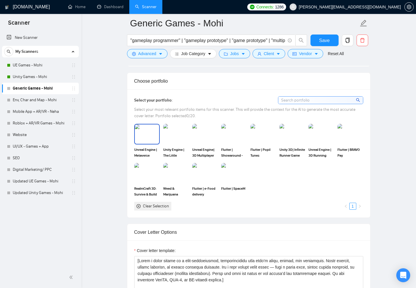
click at [138, 137] on img at bounding box center [147, 133] width 24 height 19
click at [182, 137] on img at bounding box center [176, 133] width 24 height 19
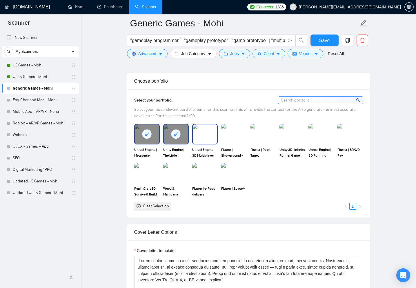
click at [200, 140] on img at bounding box center [205, 133] width 24 height 19
click at [295, 139] on img at bounding box center [292, 133] width 24 height 19
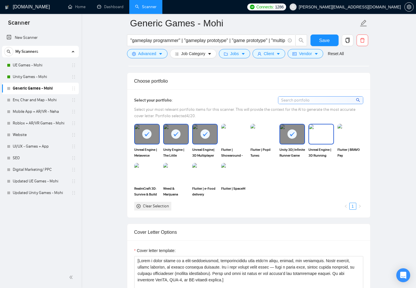
click at [315, 140] on img at bounding box center [321, 133] width 24 height 19
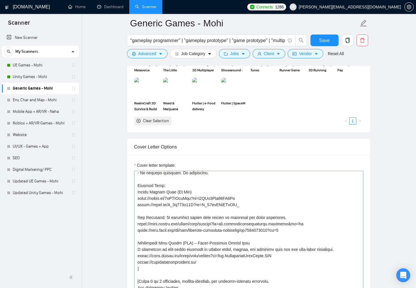
scroll to position [118, 0]
click at [33, 68] on link "UE Games - Mohi" at bounding box center [40, 65] width 55 height 12
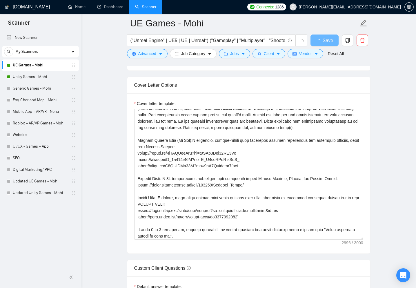
scroll to position [159, 0]
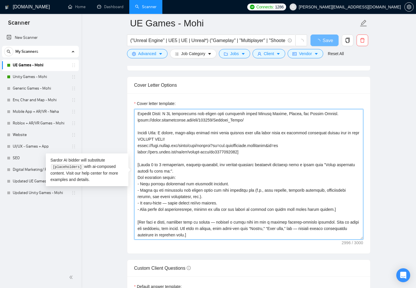
drag, startPoint x: 177, startPoint y: 170, endPoint x: 131, endPoint y: 164, distance: 45.9
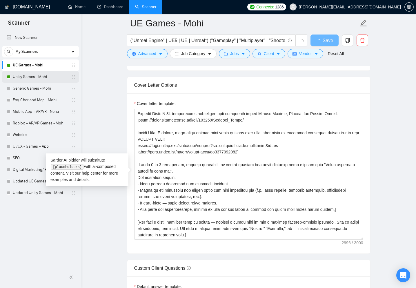
click at [45, 81] on link "Unity Games - Mohi" at bounding box center [40, 77] width 55 height 12
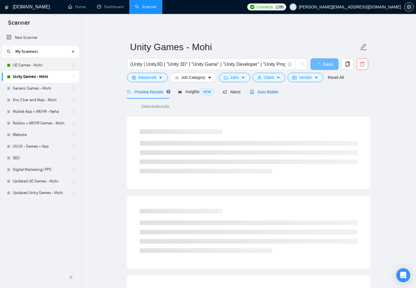
click at [270, 93] on span "Auto Bidder" at bounding box center [264, 92] width 29 height 5
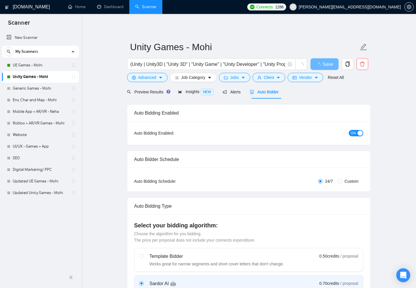
checkbox input "true"
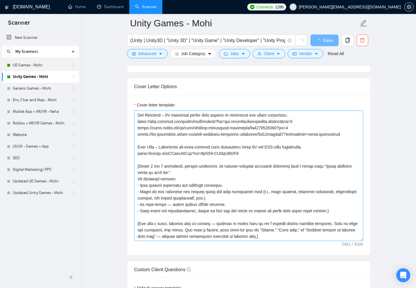
scroll to position [147, 0]
click at [164, 177] on textarea "Cover letter template:" at bounding box center [248, 175] width 229 height 130
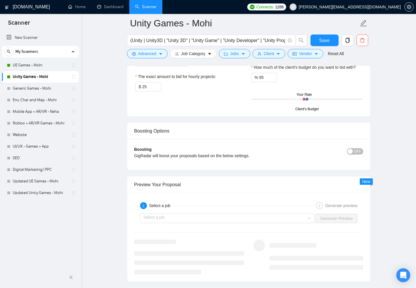
scroll to position [1025, 0]
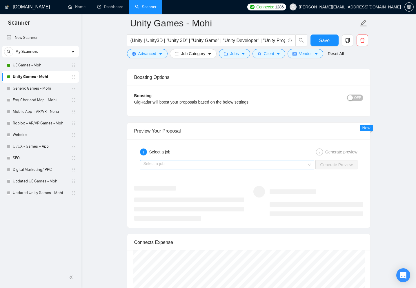
click at [252, 160] on input "search" at bounding box center [224, 164] width 163 height 9
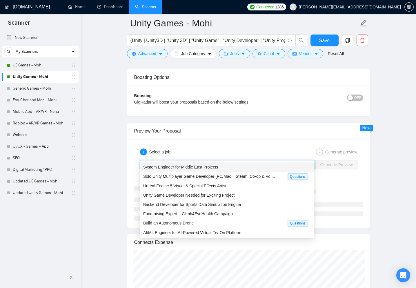
click at [241, 164] on div "System Engineer for Middle East Projects" at bounding box center [226, 167] width 167 height 6
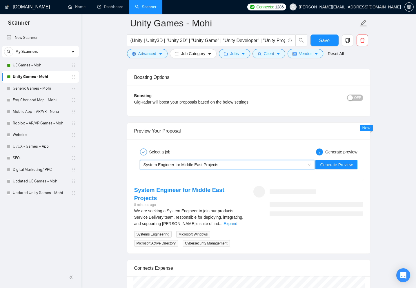
click at [233, 160] on div "System Engineer for Middle East Projects" at bounding box center [224, 164] width 162 height 9
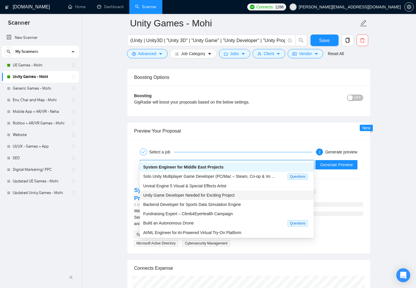
click at [195, 192] on div "Unity Game Developer Needed for Exciting Project" at bounding box center [226, 195] width 167 height 6
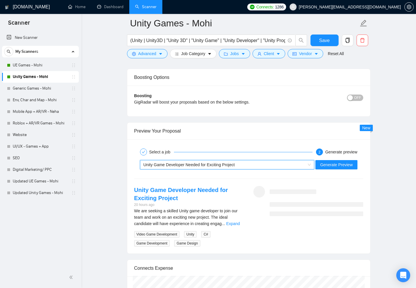
click at [361, 168] on div "Select a job 2 Generate preview ~021978197266746218222 Unity Game Developer Nee…" at bounding box center [248, 196] width 243 height 114
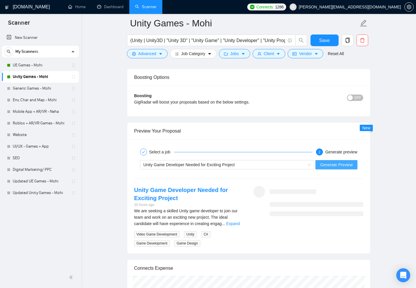
click at [345, 161] on span "Generate Preview" at bounding box center [336, 164] width 32 height 6
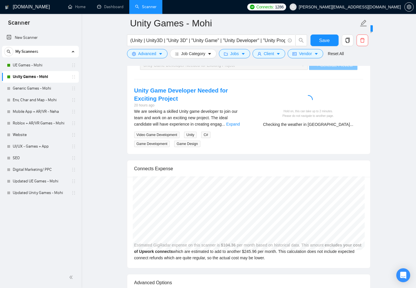
scroll to position [1099, 0]
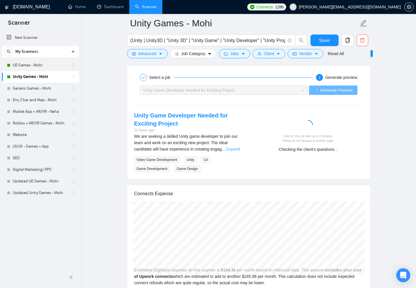
click at [234, 147] on link "Expand" at bounding box center [233, 149] width 14 height 5
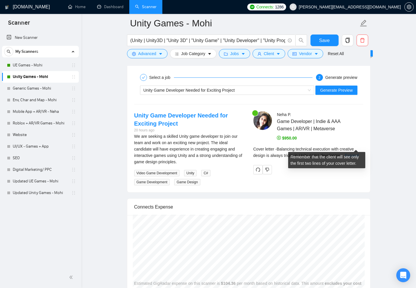
click at [352, 153] on link "Expand" at bounding box center [352, 155] width 14 height 5
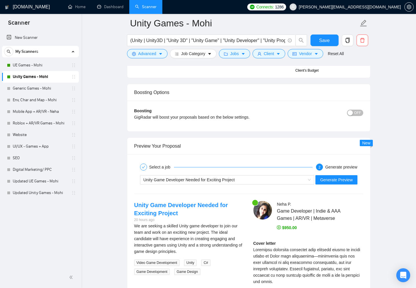
scroll to position [1049, 0]
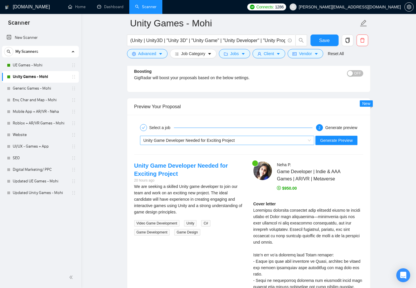
click at [168, 138] on span "Unity Game Developer Needed for Exciting Project" at bounding box center [188, 140] width 91 height 5
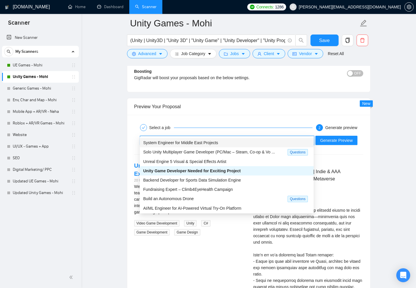
click at [168, 140] on span "System Engineer for Middle East Projects" at bounding box center [180, 142] width 75 height 5
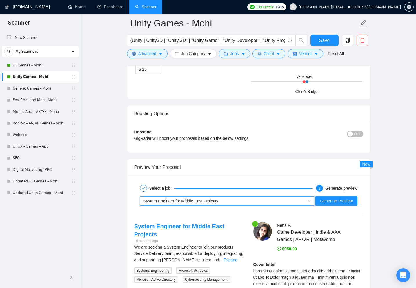
scroll to position [999, 0]
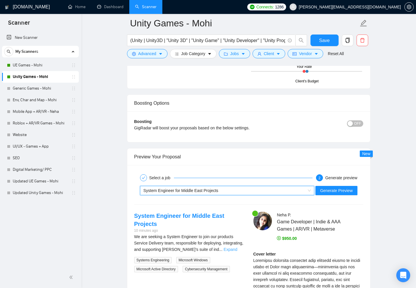
click at [236, 247] on link "Expand" at bounding box center [230, 249] width 14 height 5
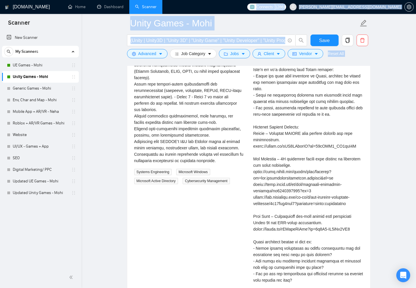
scroll to position [1231, 0]
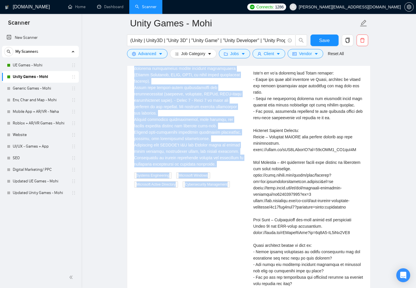
drag, startPoint x: 132, startPoint y: 207, endPoint x: 238, endPoint y: 177, distance: 109.5
click at [238, 177] on div "System Engineer for Middle East Projects 11 minutes ago Systems Engineering Mic…" at bounding box center [249, 160] width 238 height 361
copy div "System Engineer for Middle East Projects 11 minutes ago We are seeking a System…"
click at [207, 45] on span "(Unity | Unity3D | "Unity 3D" | "Unity Game" | "Unity Developer" | "Unity Progr…" at bounding box center [211, 40] width 168 height 12
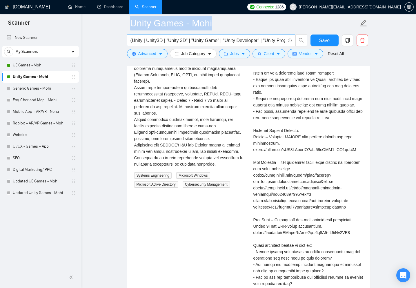
click at [207, 45] on span "(Unity | Unity3D | "Unity 3D" | "Unity Game" | "Unity Developer" | "Unity Progr…" at bounding box center [211, 40] width 168 height 12
click at [207, 44] on input "(Unity | Unity3D | "Unity 3D" | "Unity Game" | "Unity Developer" | "Unity Progr…" at bounding box center [207, 40] width 155 height 7
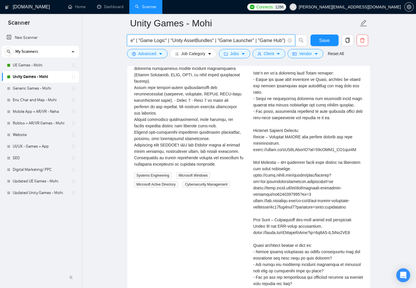
click at [207, 44] on input "(Unity | Unity3D | "Unity 3D" | "Unity Game" | "Unity Developer" | "Unity Progr…" at bounding box center [207, 40] width 155 height 7
click at [243, 43] on input "(Unity | Unity3D | "Unity 3D" | "Unity Game" | "Unity Developer" | "Unity Progr…" at bounding box center [207, 40] width 155 height 7
click at [218, 42] on input "(Unity | Unity3D | "Unity 3D" | "Unity Game" | "Unity Developer" | "Unity Progr…" at bounding box center [207, 40] width 155 height 7
paste input "g"
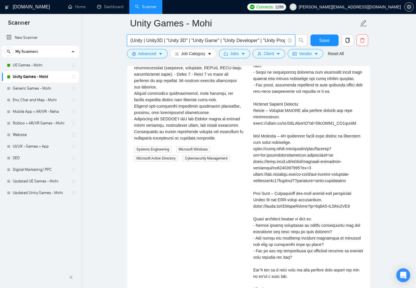
scroll to position [0, 980]
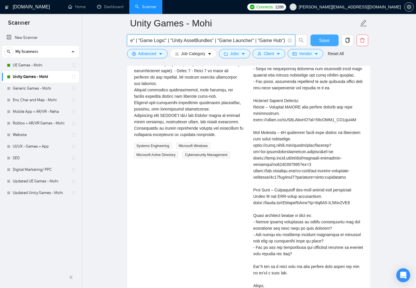
type input "(Unity | Unity3D | "Unity 3D" | "Unity Game" | "Unity Developer" | "Unity Progr…"
click at [317, 41] on button "Save" at bounding box center [324, 40] width 28 height 12
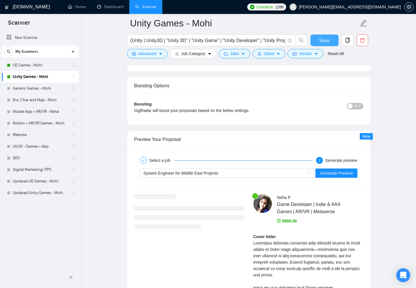
scroll to position [932, 0]
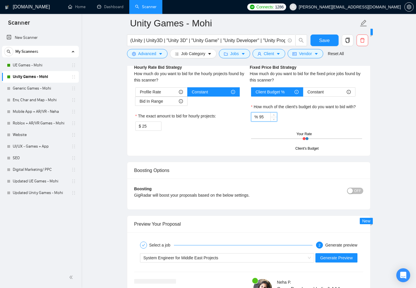
click at [265, 112] on input "95" at bounding box center [268, 116] width 18 height 9
type input "100"
click at [202, 127] on div "Hourly Rate Hourly Rate Bid Strategy How much do you want to bid for the hourly…" at bounding box center [191, 94] width 116 height 88
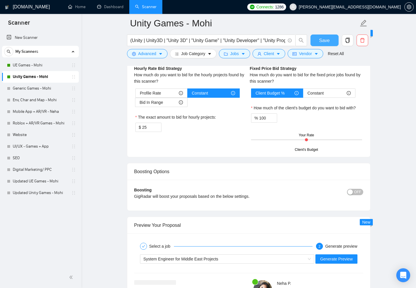
click at [324, 37] on span "Save" at bounding box center [324, 40] width 10 height 7
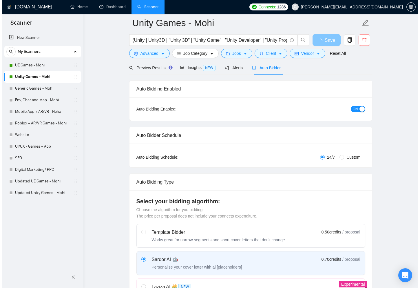
scroll to position [0, 0]
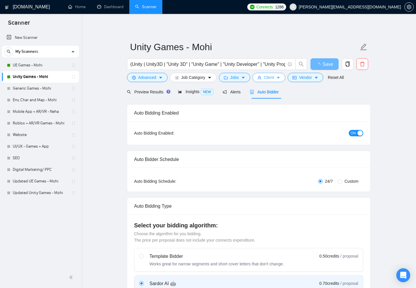
click at [276, 79] on button "Client" at bounding box center [268, 77] width 33 height 9
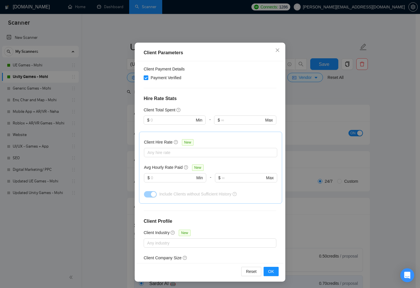
scroll to position [29, 0]
click at [202, 24] on div "Client Parameters Client Location Include Client Countries Select Exclude Clien…" at bounding box center [210, 144] width 420 height 288
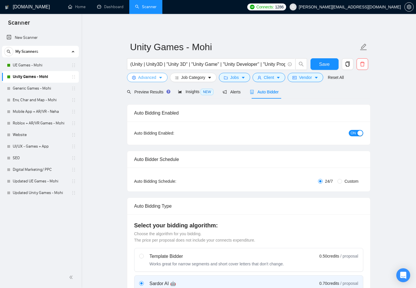
click at [161, 77] on icon "caret-down" at bounding box center [160, 78] width 3 height 2
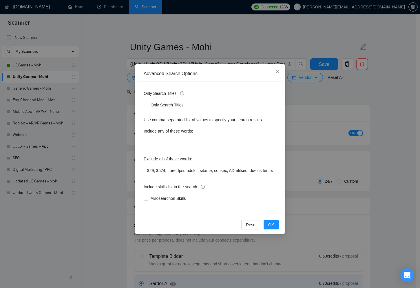
click at [102, 169] on div "Advanced Search Options Only Search Titles: Only Search Titles Use comma-separa…" at bounding box center [210, 144] width 420 height 288
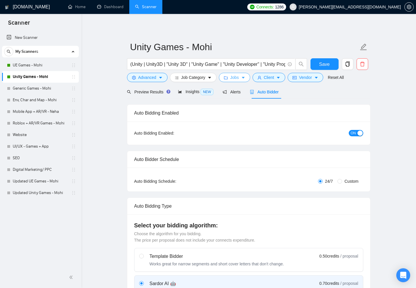
click at [224, 76] on button "Jobs" at bounding box center [234, 77] width 31 height 9
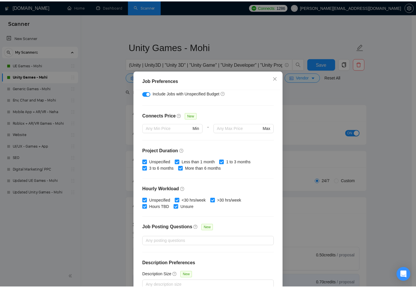
scroll to position [125, 0]
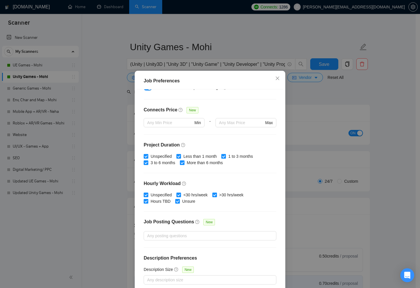
click at [119, 216] on div "Job Preferences Budget Project Type All Fixed Price Hourly Rate Fixed Price Bud…" at bounding box center [210, 144] width 420 height 288
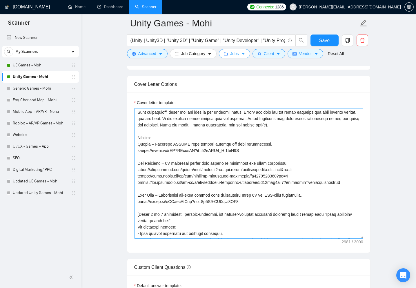
scroll to position [147, 0]
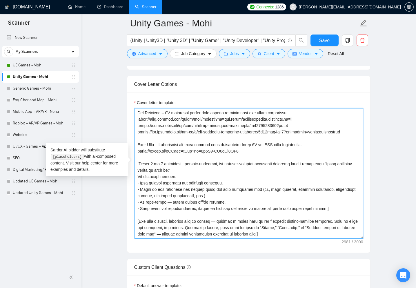
drag, startPoint x: 175, startPoint y: 167, endPoint x: 137, endPoint y: 163, distance: 38.1
click at [137, 163] on textarea "Cover letter template:" at bounding box center [248, 173] width 229 height 130
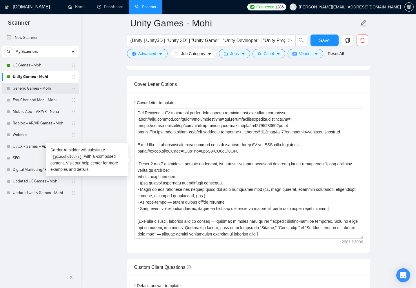
click at [33, 90] on link "Generic Games - Mohi" at bounding box center [40, 89] width 55 height 12
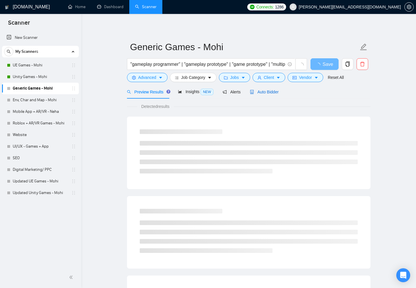
click at [273, 90] on span "Auto Bidder" at bounding box center [264, 92] width 29 height 5
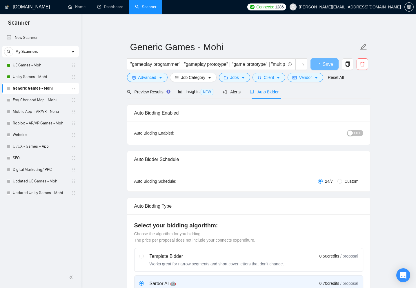
checkbox input "true"
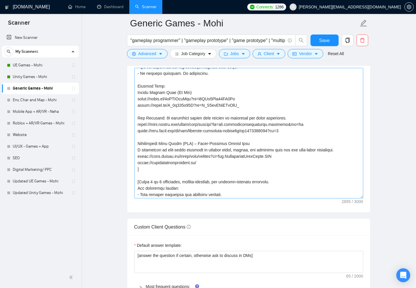
scroll to position [161, 0]
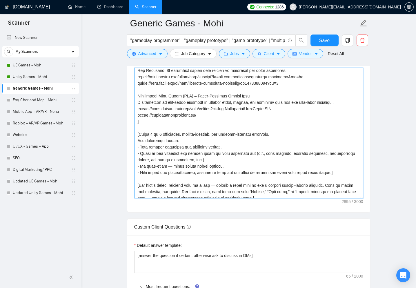
click at [155, 145] on textarea "Cover letter template:" at bounding box center [248, 133] width 229 height 130
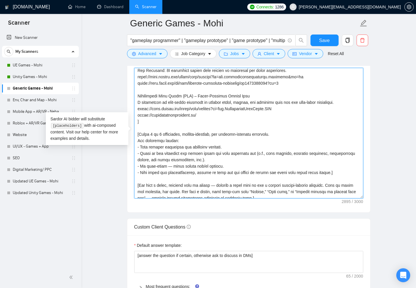
click at [155, 145] on textarea "Cover letter template:" at bounding box center [248, 133] width 229 height 130
paste textarea "starting wiht a title like "Quick questions before we dive in:"."
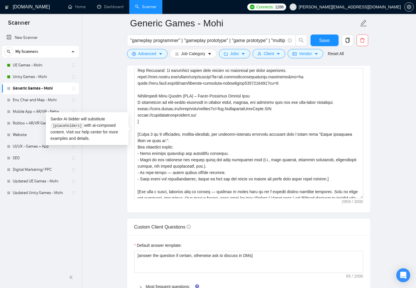
click at [117, 181] on main "Generic Games - Mohi "gameplay programmer" | "gameplay prototype" | "game proto…" at bounding box center [248, 227] width 316 height 1713
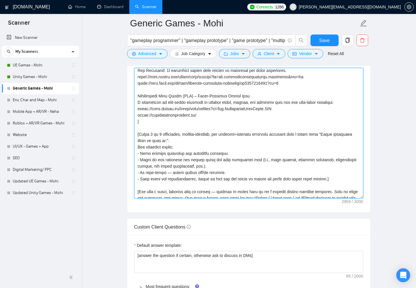
click at [154, 142] on textarea "Cover letter template:" at bounding box center [248, 133] width 229 height 130
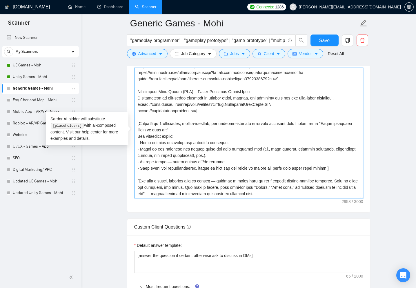
scroll to position [179, 0]
type textarea "[Lorem i dolor sitame co a elit-seddoeiusmod, temporincididu utla etdo’m aliqu,…"
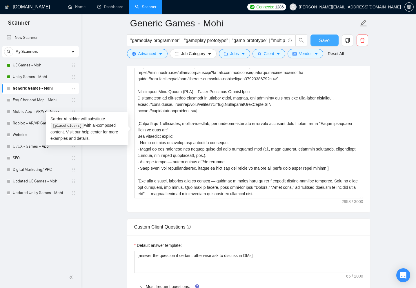
click at [320, 39] on span "Save" at bounding box center [324, 40] width 10 height 7
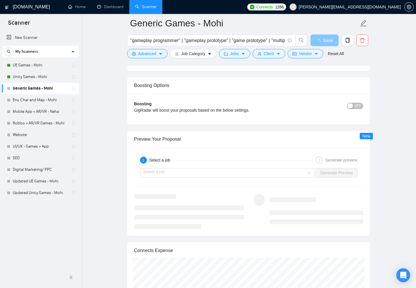
scroll to position [1017, 0]
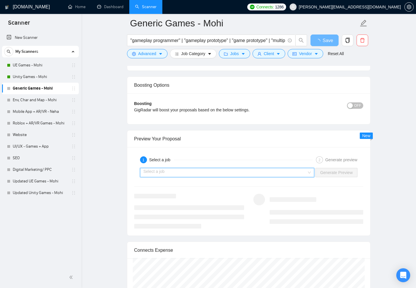
click at [202, 169] on input "search" at bounding box center [224, 172] width 163 height 9
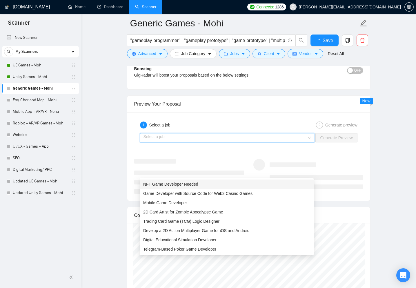
checkbox input "true"
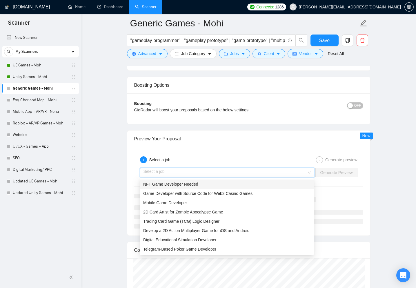
click at [201, 186] on div "NFT Game Developer Needed" at bounding box center [226, 184] width 167 height 6
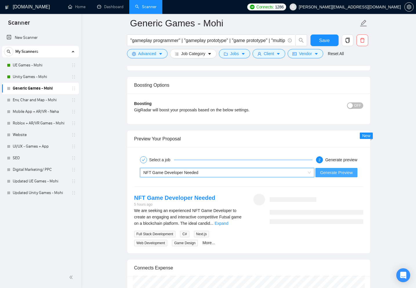
click at [332, 171] on span "Generate Preview" at bounding box center [336, 172] width 32 height 6
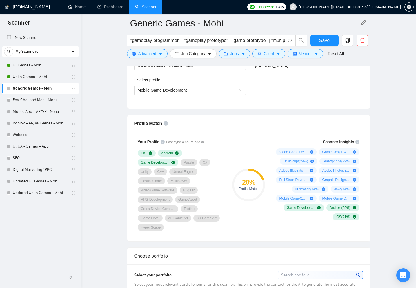
scroll to position [281, 0]
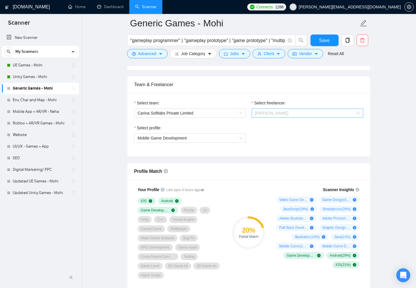
click at [272, 114] on span "[PERSON_NAME]" at bounding box center [271, 113] width 33 height 5
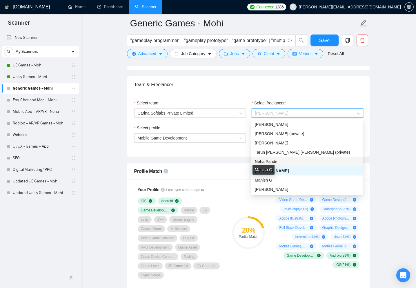
click at [273, 161] on span "Neha Pande" at bounding box center [266, 161] width 23 height 5
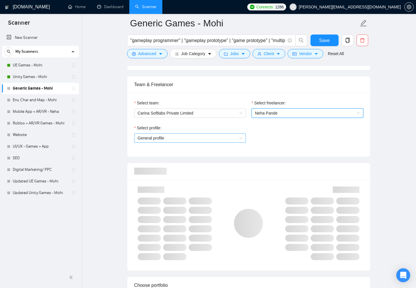
click at [191, 135] on span "General profile" at bounding box center [190, 138] width 105 height 9
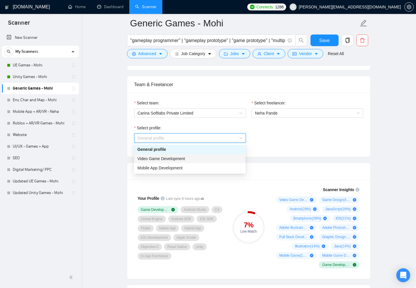
click at [190, 158] on div "Video Game Development" at bounding box center [189, 158] width 105 height 6
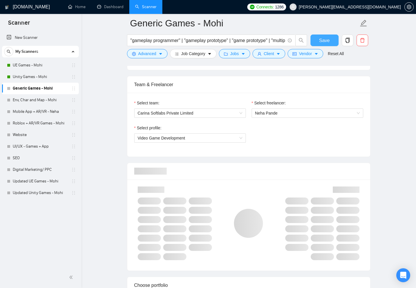
click at [312, 41] on button "Save" at bounding box center [324, 40] width 28 height 12
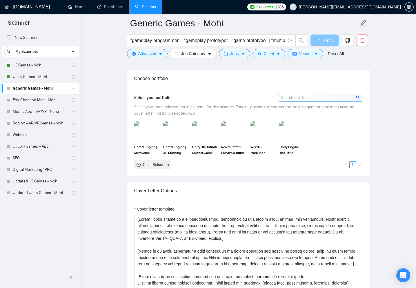
scroll to position [512, 0]
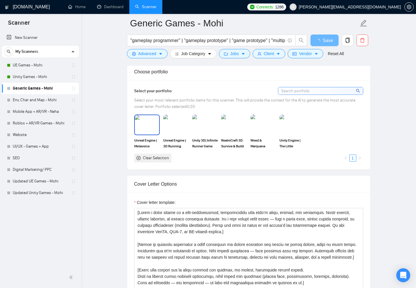
click at [142, 118] on img at bounding box center [147, 124] width 24 height 19
click at [169, 117] on img at bounding box center [176, 124] width 24 height 19
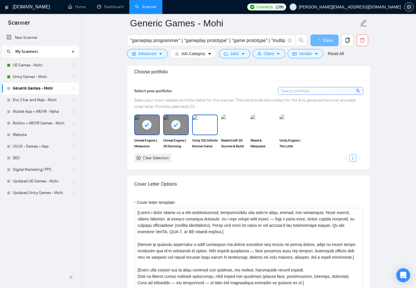
click at [209, 115] on img at bounding box center [205, 124] width 24 height 19
click at [286, 116] on img at bounding box center [292, 124] width 24 height 19
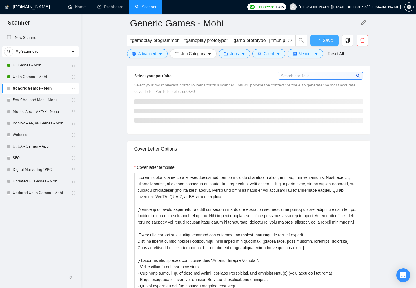
checkbox input "true"
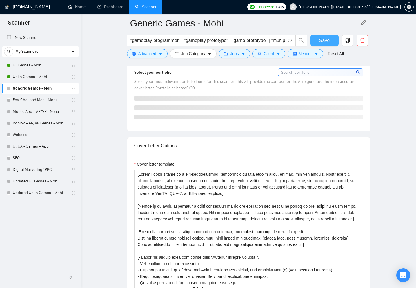
click at [328, 38] on span "Save" at bounding box center [324, 40] width 10 height 7
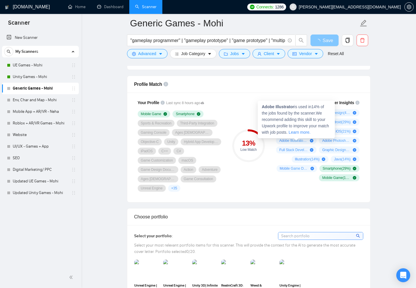
scroll to position [456, 0]
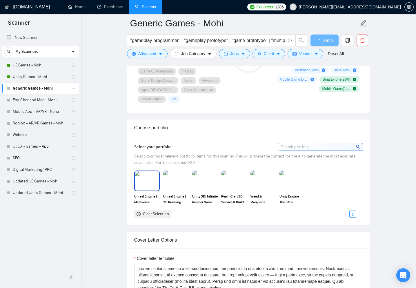
click at [154, 171] on img at bounding box center [147, 180] width 24 height 19
click at [170, 174] on img at bounding box center [176, 180] width 24 height 19
click at [206, 172] on img at bounding box center [205, 180] width 24 height 19
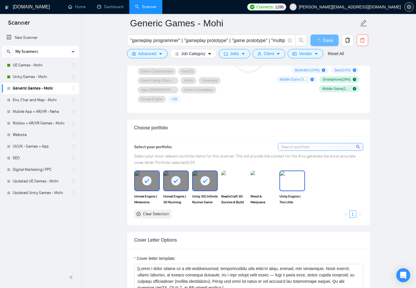
click at [283, 171] on img at bounding box center [292, 180] width 24 height 19
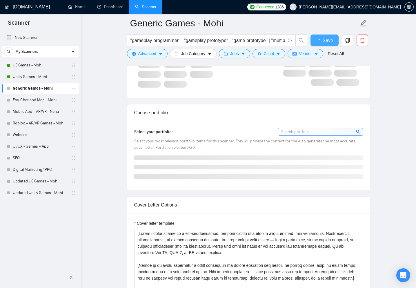
checkbox input "true"
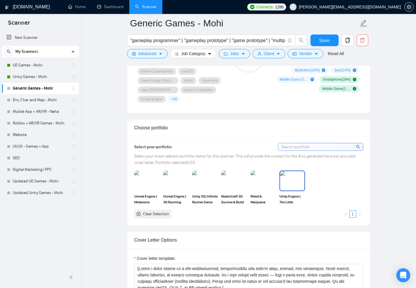
click at [293, 175] on img at bounding box center [292, 180] width 24 height 19
click at [213, 173] on img at bounding box center [205, 180] width 24 height 19
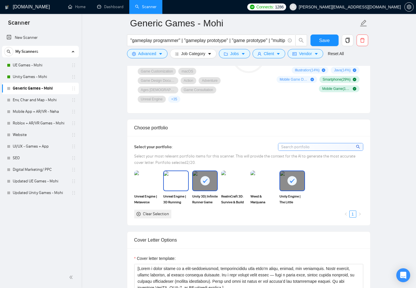
click at [172, 171] on img at bounding box center [176, 180] width 24 height 19
click at [153, 174] on img at bounding box center [147, 180] width 24 height 19
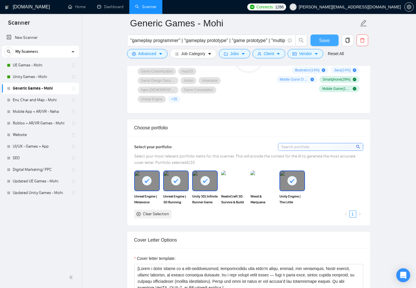
click at [326, 37] on span "Save" at bounding box center [324, 40] width 10 height 7
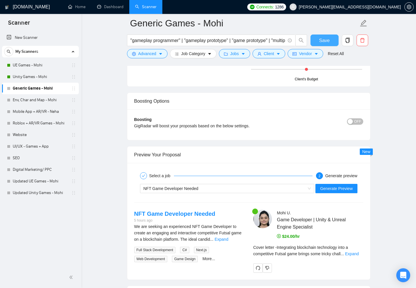
scroll to position [1052, 0]
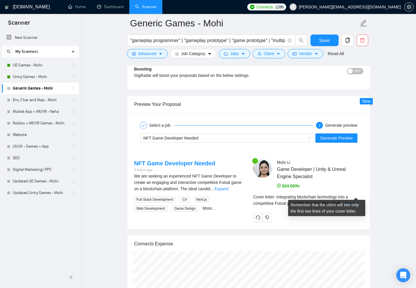
click at [358, 201] on link "Expand" at bounding box center [352, 203] width 14 height 5
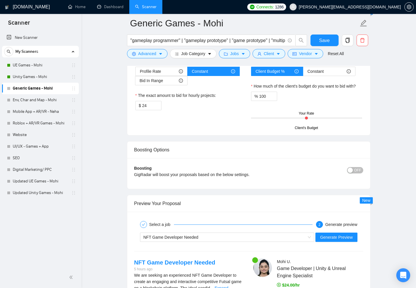
scroll to position [954, 0]
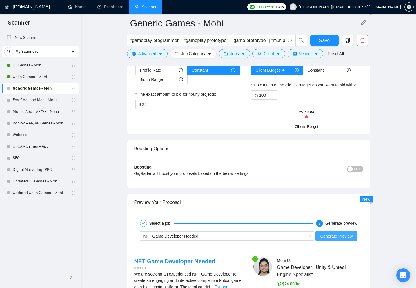
click at [335, 233] on span "Generate Preview" at bounding box center [336, 236] width 32 height 6
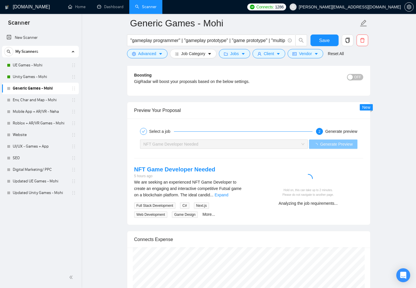
scroll to position [1095, 0]
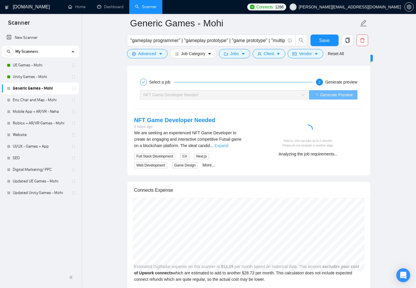
click at [228, 143] on link "Expand" at bounding box center [221, 145] width 14 height 5
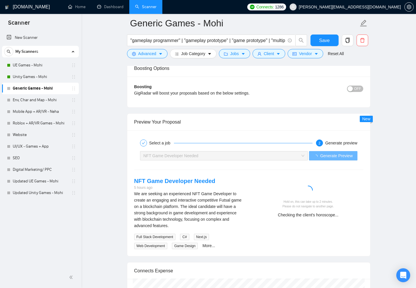
scroll to position [1037, 0]
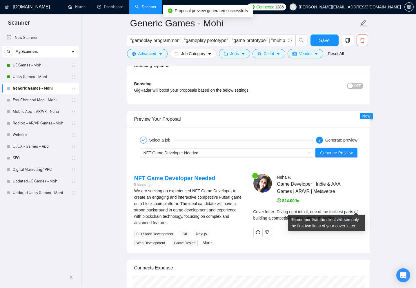
click at [352, 216] on link "Expand" at bounding box center [345, 218] width 14 height 5
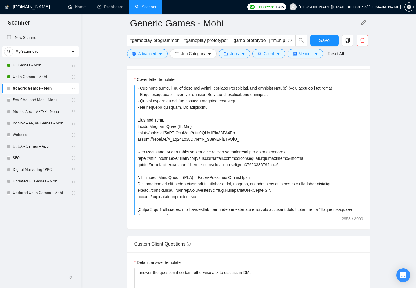
scroll to position [79, 0]
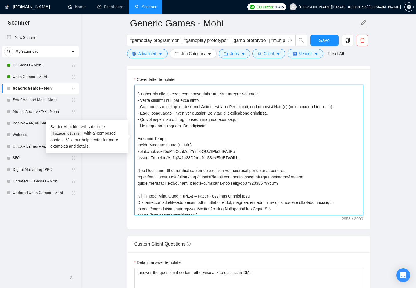
drag, startPoint x: 299, startPoint y: 187, endPoint x: 132, endPoint y: 172, distance: 167.9
click at [132, 172] on div "Cover letter template:" at bounding box center [248, 149] width 243 height 160
paste textarea "Howitzer https://play.google.com/store/apps/details?id=com.slingshotthehowitzer…"
click at [166, 176] on textarea "Cover letter template:" at bounding box center [248, 150] width 229 height 130
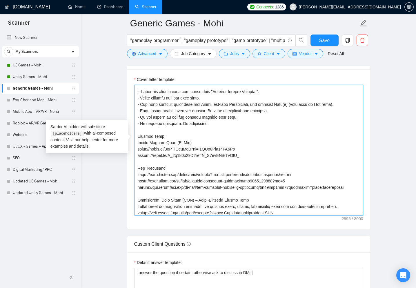
scroll to position [150, 0]
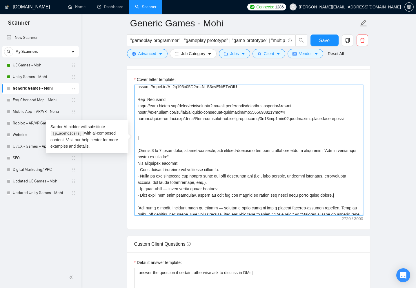
click at [143, 133] on textarea "Cover letter template:" at bounding box center [248, 150] width 229 height 130
paste textarea "Ball Tube https://apps.apple.com/in/app/ball-tube/id1566546912 https://play.goo…"
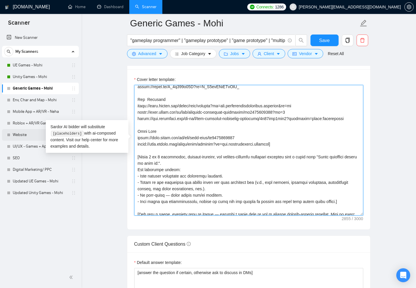
type textarea "[Lorem i dolor sitame co a elit-seddoeiusmod, temporincididu utla etdo’m aliqu,…"
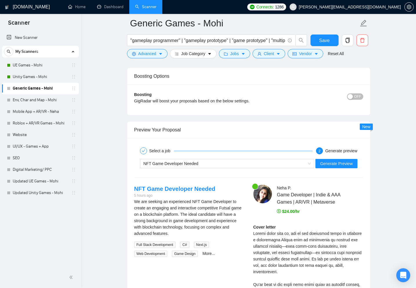
scroll to position [1033, 0]
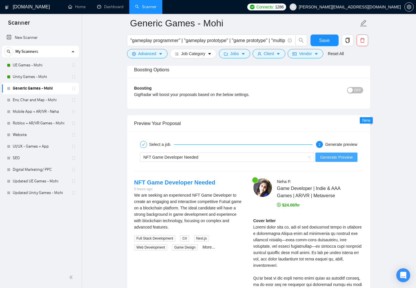
click at [326, 154] on span "Generate Preview" at bounding box center [336, 157] width 32 height 6
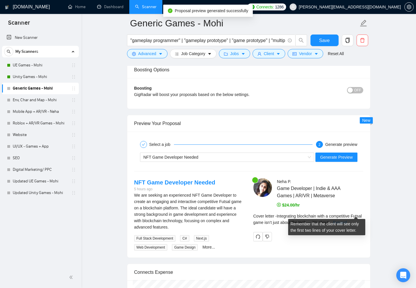
click at [347, 220] on link "Expand" at bounding box center [340, 222] width 14 height 5
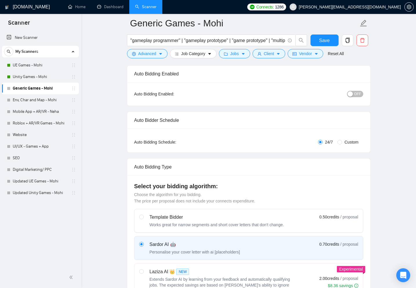
scroll to position [0, 0]
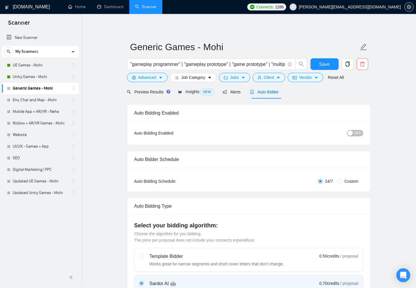
click at [357, 131] on span "OFF" at bounding box center [357, 133] width 7 height 6
click at [332, 63] on button "Save" at bounding box center [324, 64] width 28 height 12
checkbox input "true"
click at [30, 98] on link "Env, Char and Map - Mohi" at bounding box center [40, 100] width 55 height 12
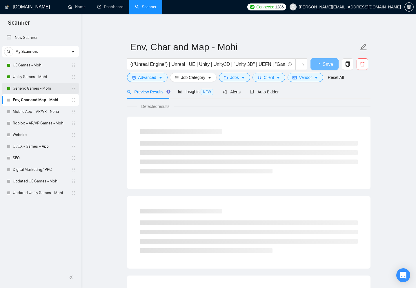
click at [47, 87] on link "Generic Games - Mohi" at bounding box center [40, 89] width 55 height 12
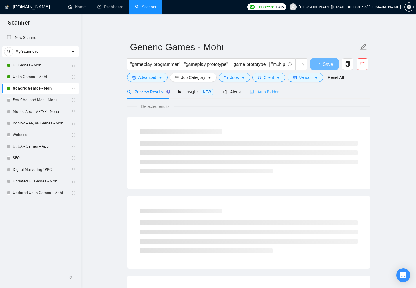
click at [266, 96] on div "Auto Bidder" at bounding box center [264, 92] width 29 height 14
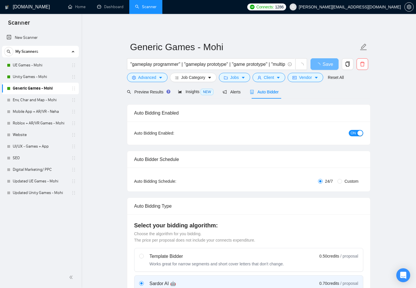
checkbox input "true"
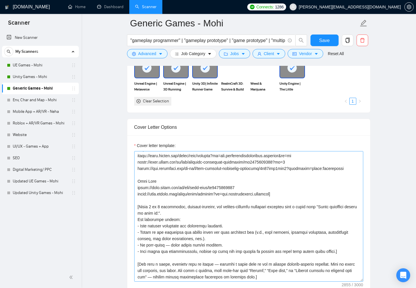
scroll to position [179, 0]
click at [156, 202] on textarea "Cover letter template:" at bounding box center [248, 216] width 229 height 130
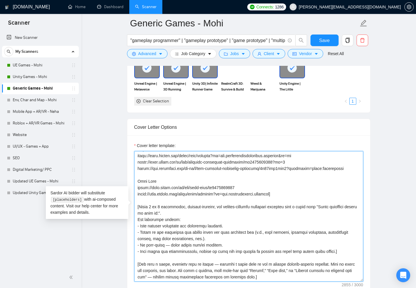
click at [156, 202] on textarea "Cover letter template:" at bounding box center [248, 216] width 229 height 130
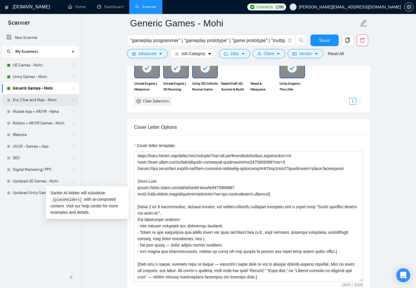
click at [43, 99] on link "Env, Char and Map - Mohi" at bounding box center [40, 100] width 55 height 12
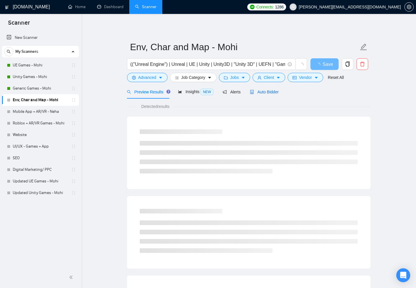
click at [259, 94] on div "Auto Bidder" at bounding box center [264, 92] width 29 height 6
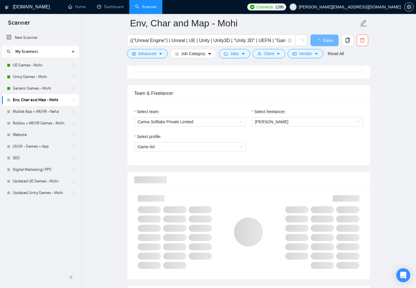
scroll to position [277, 0]
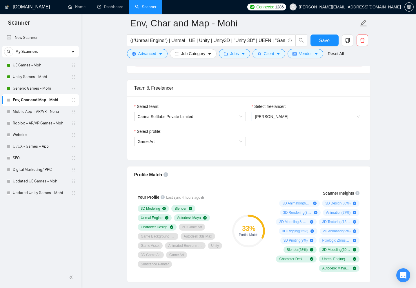
click at [262, 118] on span "[PERSON_NAME]" at bounding box center [271, 116] width 33 height 5
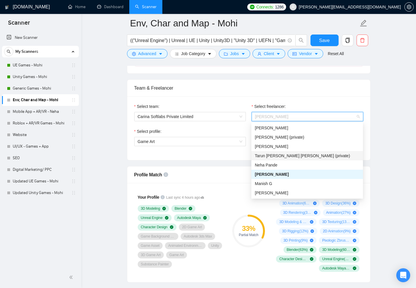
click at [203, 159] on div "Select team: Carina Softlabs Private Limited Select freelancer: Mohi Upadhyay S…" at bounding box center [248, 128] width 243 height 64
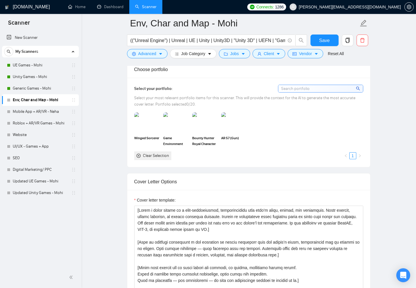
scroll to position [508, 0]
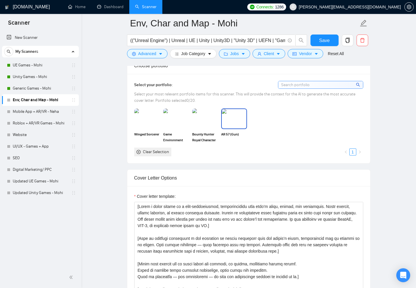
click at [233, 124] on img at bounding box center [234, 118] width 24 height 19
click at [141, 126] on img at bounding box center [147, 118] width 24 height 19
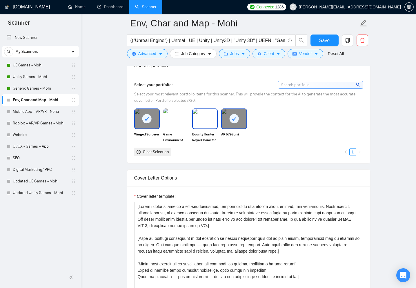
click at [206, 118] on img at bounding box center [205, 118] width 24 height 19
click at [179, 125] on img at bounding box center [176, 118] width 24 height 19
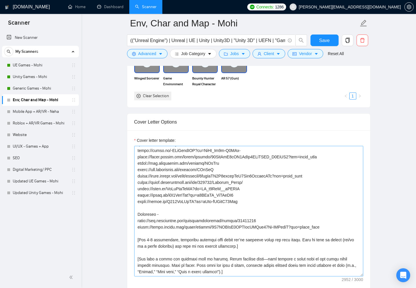
scroll to position [172, 0]
click at [224, 235] on textarea "Cover letter template:" at bounding box center [248, 211] width 229 height 130
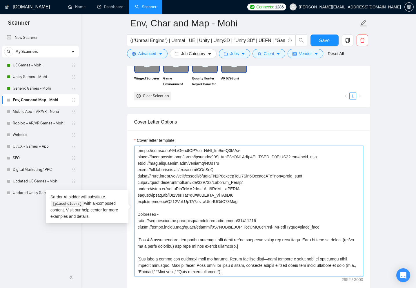
click at [224, 235] on textarea "Cover letter template:" at bounding box center [248, 211] width 229 height 130
paste textarea "Frame 1 to 3 thoughtful, natural-sounding, and project-specific questions start…"
click at [221, 232] on textarea "Cover letter template:" at bounding box center [248, 211] width 229 height 130
drag, startPoint x: 299, startPoint y: 231, endPoint x: 298, endPoint y: 240, distance: 9.1
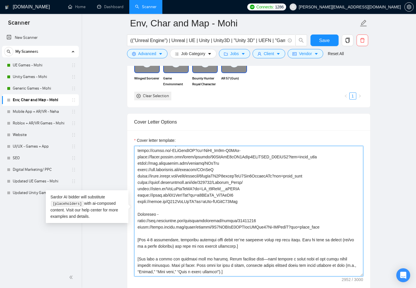
click at [299, 232] on textarea "Cover letter template:" at bounding box center [248, 211] width 229 height 130
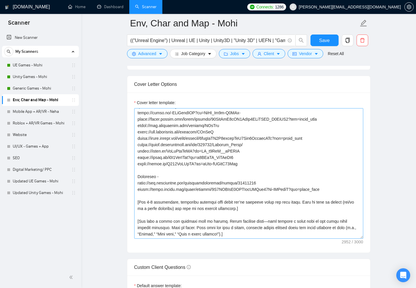
scroll to position [603, 0]
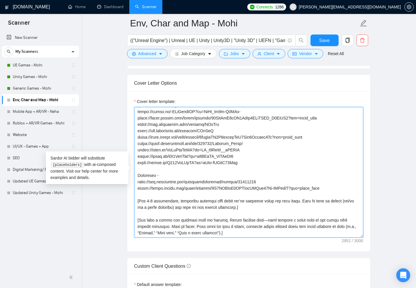
drag, startPoint x: 257, startPoint y: 200, endPoint x: 137, endPoint y: 197, distance: 120.0
click at [137, 197] on textarea "Cover letter template:" at bounding box center [248, 172] width 229 height 130
paste textarea "Frame 1 to 3 thoughtful, natural-sounding, and project-specific questions start…"
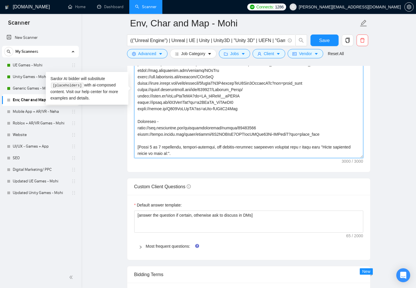
scroll to position [179, 0]
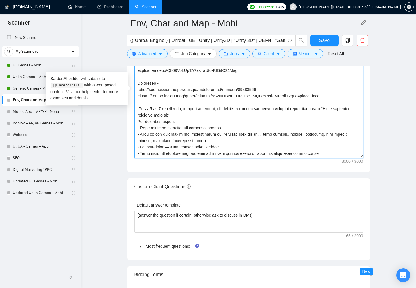
click at [279, 145] on textarea "Cover letter template:" at bounding box center [248, 93] width 229 height 130
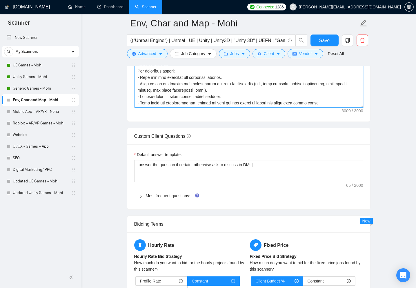
scroll to position [678, 0]
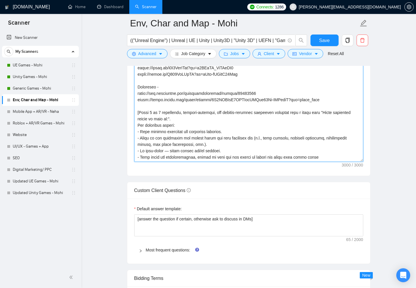
click at [258, 121] on textarea "Cover letter template:" at bounding box center [248, 96] width 229 height 130
type textarea "[Write a cover letter in a semi-professional, conversational tone that’s clear,…"
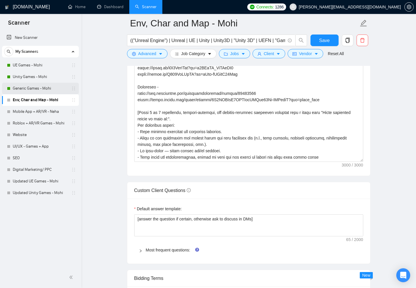
click at [33, 88] on link "Generic Games - Mohi" at bounding box center [40, 89] width 55 height 12
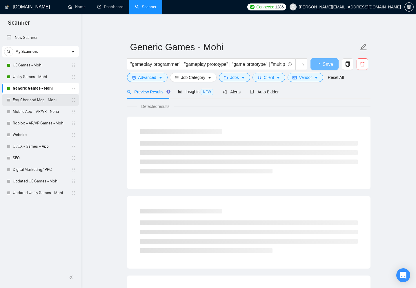
click at [24, 102] on link "Env, Char and Map - Mohi" at bounding box center [40, 100] width 55 height 12
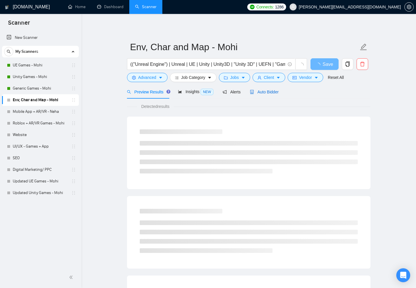
click at [262, 90] on span "Auto Bidder" at bounding box center [264, 92] width 29 height 5
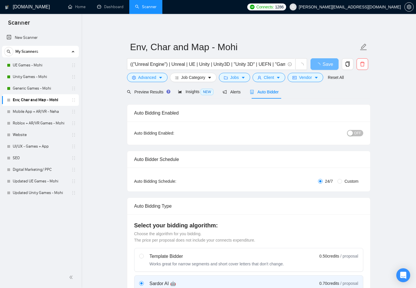
checkbox input "true"
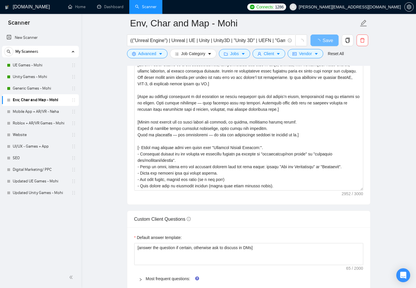
scroll to position [485, 0]
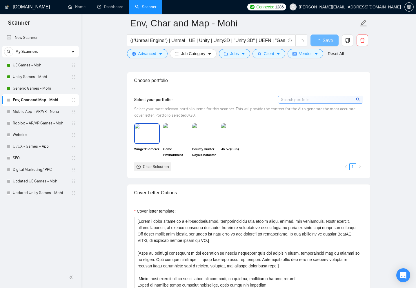
click at [146, 130] on div "Select your portfolio: Select your most relevant portfolio items for this scann…" at bounding box center [248, 133] width 229 height 75
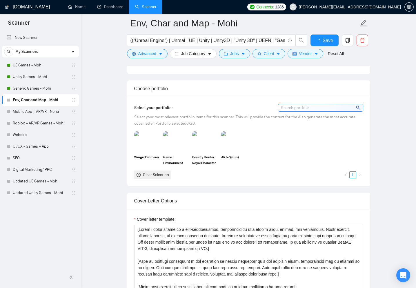
click at [181, 134] on img at bounding box center [176, 141] width 26 height 20
click at [209, 145] on img at bounding box center [205, 141] width 24 height 19
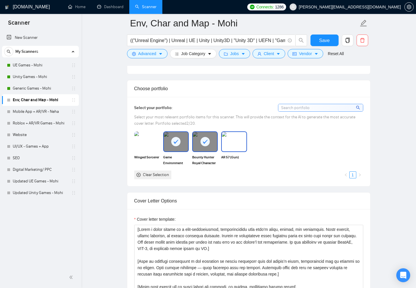
click at [227, 145] on img at bounding box center [234, 141] width 24 height 19
click at [150, 149] on img at bounding box center [147, 141] width 24 height 19
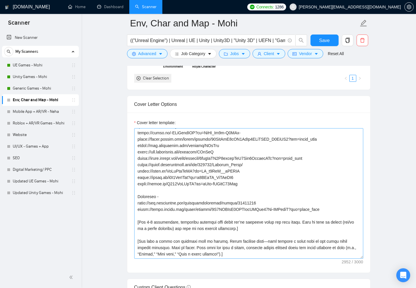
scroll to position [589, 0]
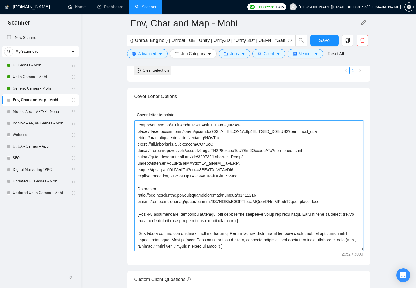
click at [210, 212] on textarea "Cover letter template:" at bounding box center [248, 185] width 229 height 130
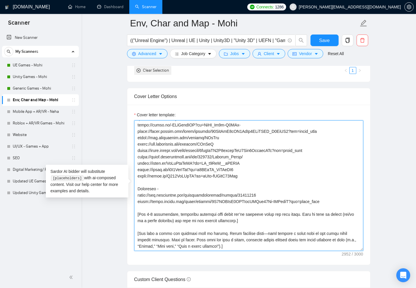
click at [210, 212] on textarea "Cover letter template:" at bounding box center [248, 185] width 229 height 130
paste textarea "Frame 1 to 3 thoughtful, natural-sounding, and project-specific questions start…"
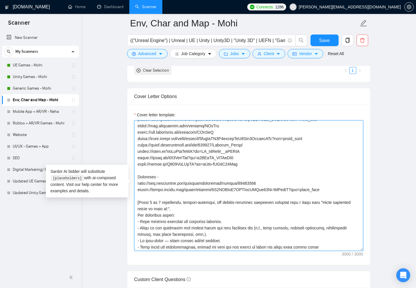
scroll to position [179, 0]
type textarea "[Write a cover letter in a semi-professional, conversational tone that’s clear,…"
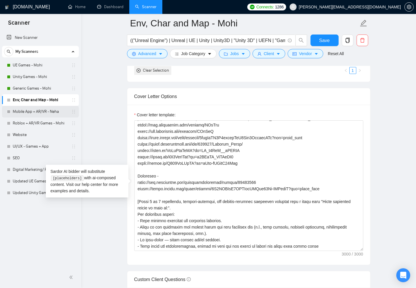
click at [39, 112] on link "Mobile App + AR/VR - Neha" at bounding box center [40, 112] width 55 height 12
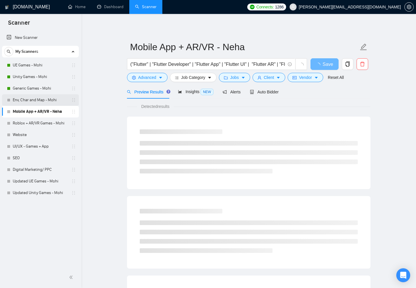
click at [33, 97] on link "Env, Char and Map - Mohi" at bounding box center [40, 100] width 55 height 12
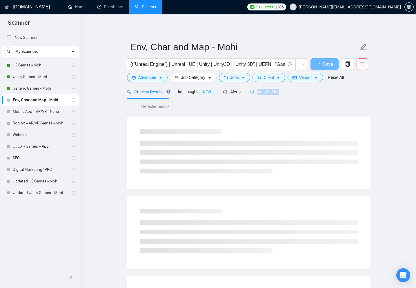
click at [258, 95] on div "Auto Bidder" at bounding box center [264, 92] width 29 height 14
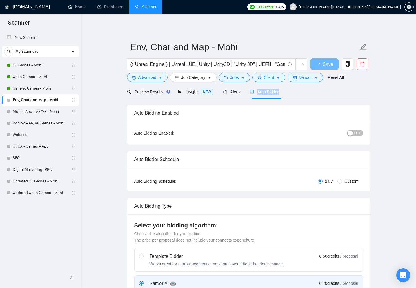
checkbox input "true"
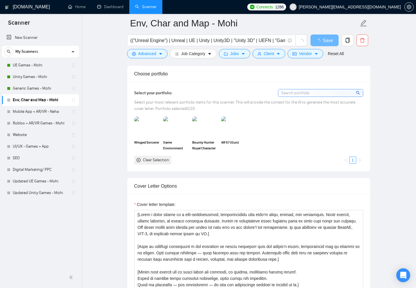
scroll to position [518, 0]
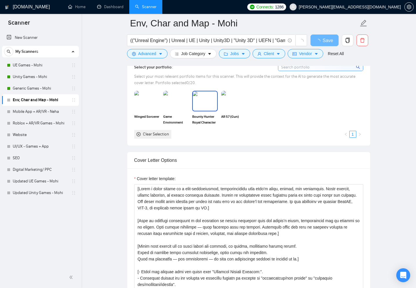
click at [207, 97] on img at bounding box center [205, 100] width 24 height 19
click at [233, 97] on img at bounding box center [234, 100] width 24 height 19
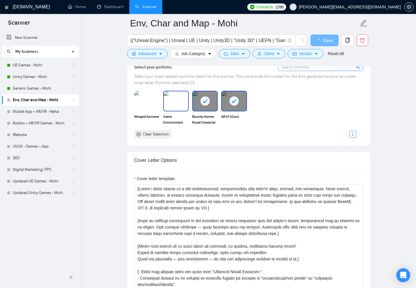
click at [184, 101] on img at bounding box center [176, 100] width 24 height 19
click at [141, 102] on img at bounding box center [147, 100] width 24 height 19
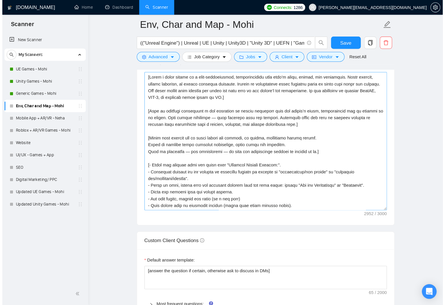
scroll to position [638, 0]
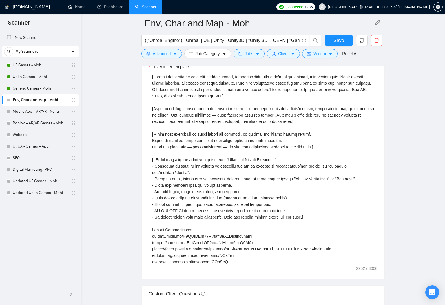
drag, startPoint x: 376, startPoint y: 201, endPoint x: 375, endPoint y: 264, distance: 62.6
click at [375, 264] on textarea "Cover letter template:" at bounding box center [263, 168] width 229 height 193
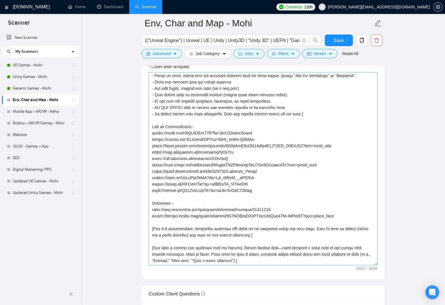
scroll to position [110, 0]
click at [205, 230] on textarea "Cover letter template:" at bounding box center [263, 168] width 229 height 193
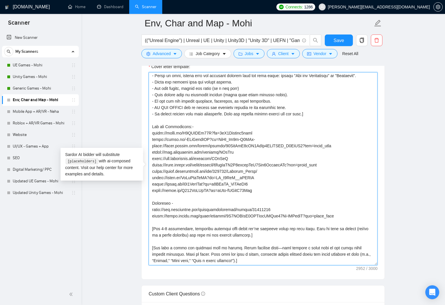
click at [205, 230] on textarea "Cover letter template:" at bounding box center [263, 168] width 229 height 193
click at [203, 231] on textarea "Cover letter template:" at bounding box center [263, 168] width 229 height 193
click at [267, 227] on textarea "Cover letter template:" at bounding box center [263, 168] width 229 height 193
click at [225, 221] on textarea "Cover letter template:" at bounding box center [263, 168] width 229 height 193
paste textarea
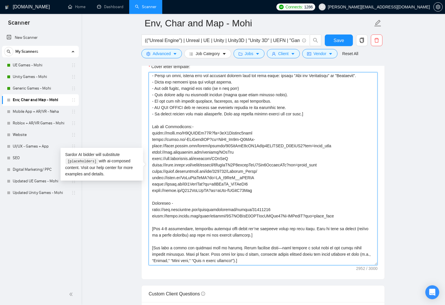
click at [226, 223] on textarea "Cover letter template:" at bounding box center [263, 168] width 229 height 193
click at [227, 244] on textarea "Cover letter template:" at bounding box center [263, 168] width 229 height 193
click at [218, 248] on textarea "Cover letter template:" at bounding box center [263, 168] width 229 height 193
click at [224, 223] on textarea "Cover letter template:" at bounding box center [263, 168] width 229 height 193
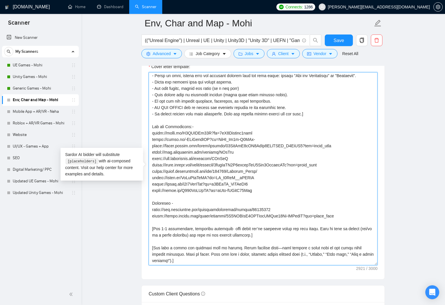
paste textarea "tarting wiht a title like "Quick questions before we dive in:"."
type textarea "[Write a cover letter in a semi-professional, conversational tone that’s clear,…"
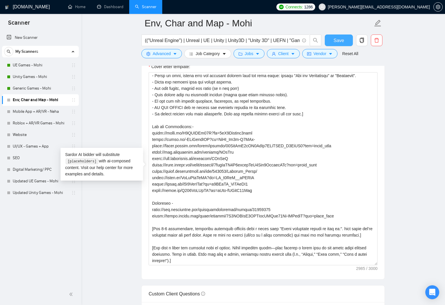
click at [334, 42] on span "Save" at bounding box center [339, 40] width 10 height 7
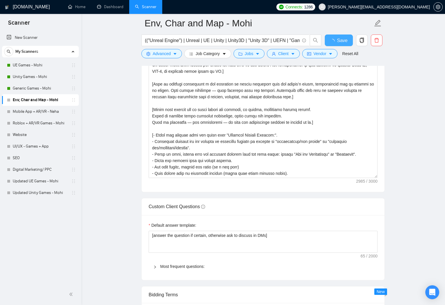
checkbox input "true"
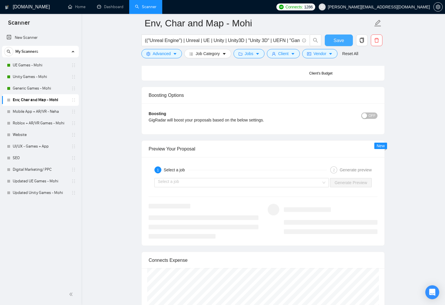
scroll to position [1012, 0]
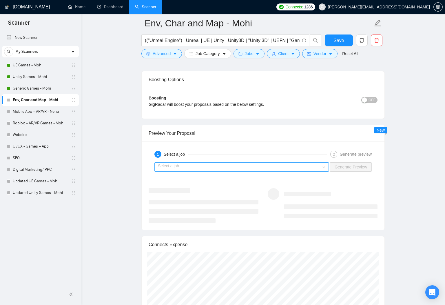
click at [291, 170] on input "search" at bounding box center [239, 167] width 163 height 9
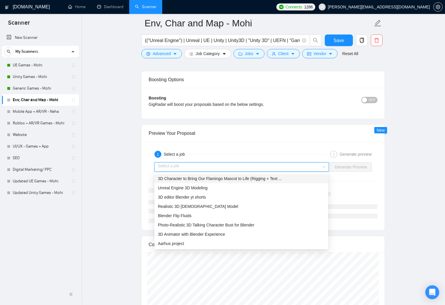
click at [243, 180] on span "3D Character to Bring Our Flamingo Mascot to Life (Rigging + Text ..." at bounding box center [220, 178] width 124 height 5
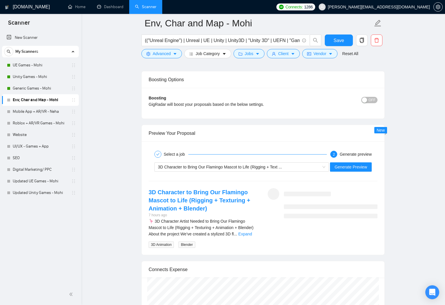
click at [357, 161] on div "3D Character to Bring Our Flamingo Mascot to Life (Rigging + Text ... Generate …" at bounding box center [263, 167] width 230 height 14
click at [358, 165] on span "Generate Preview" at bounding box center [351, 167] width 32 height 6
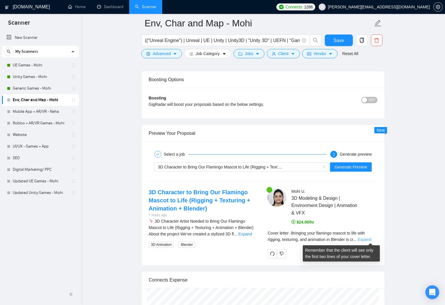
click at [369, 239] on link "Expand" at bounding box center [365, 239] width 14 height 5
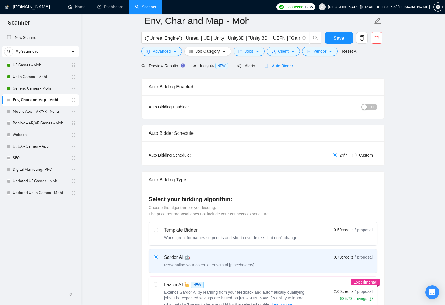
scroll to position [0, 0]
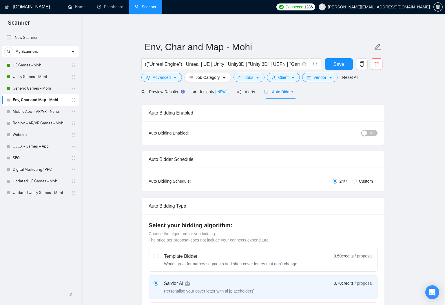
click at [372, 134] on span "OFF" at bounding box center [372, 133] width 7 height 6
click at [330, 64] on button "Save" at bounding box center [339, 64] width 28 height 12
checkbox input "true"
click at [49, 115] on link "Mobile App + AR/VR - Neha" at bounding box center [40, 112] width 55 height 12
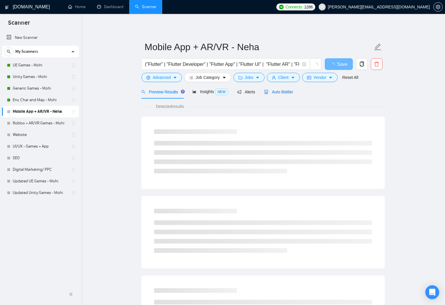
click at [272, 91] on span "Auto Bidder" at bounding box center [278, 92] width 29 height 5
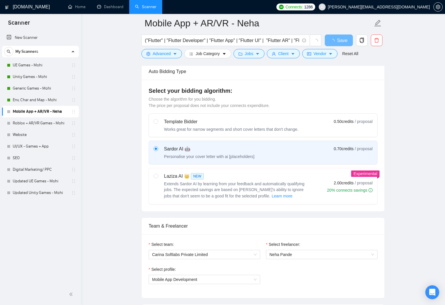
scroll to position [152, 0]
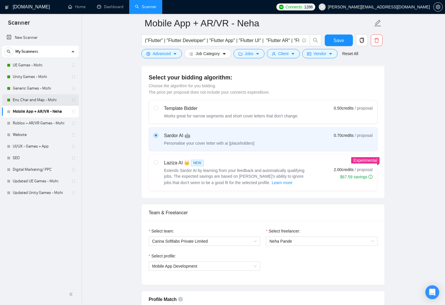
click at [46, 101] on link "Env, Char and Map - Mohi" at bounding box center [40, 100] width 55 height 12
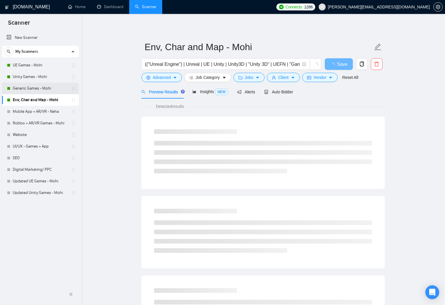
click at [32, 87] on link "Generic Games - Mohi" at bounding box center [40, 89] width 55 height 12
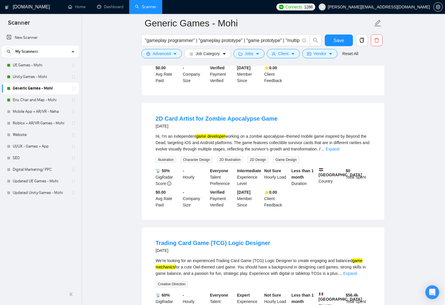
scroll to position [393, 0]
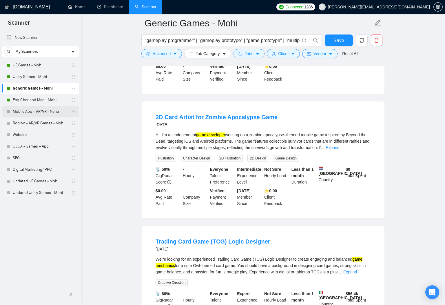
click at [39, 109] on link "Mobile App + AR/VR - Neha" at bounding box center [40, 112] width 55 height 12
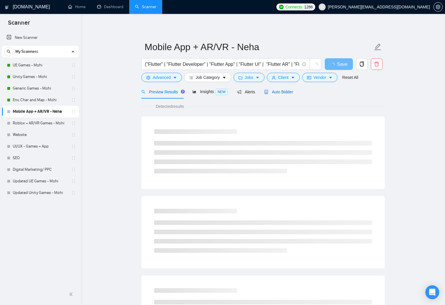
click at [281, 90] on span "Auto Bidder" at bounding box center [278, 92] width 29 height 5
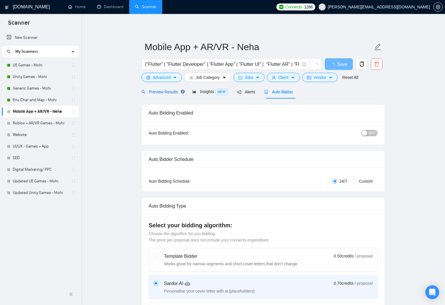
click at [158, 92] on span "Preview Results" at bounding box center [162, 92] width 42 height 5
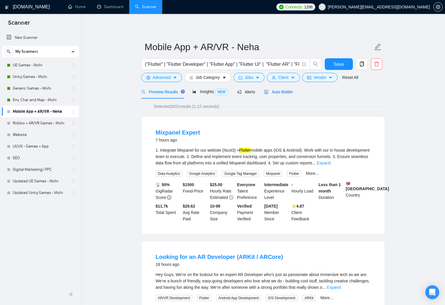
click at [288, 91] on span "Auto Bidder" at bounding box center [278, 92] width 29 height 5
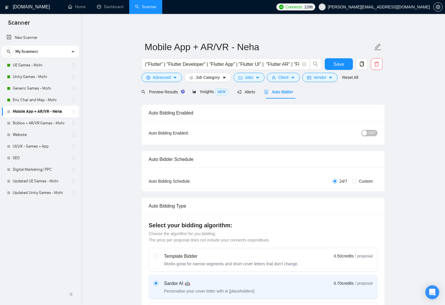
checkbox input "true"
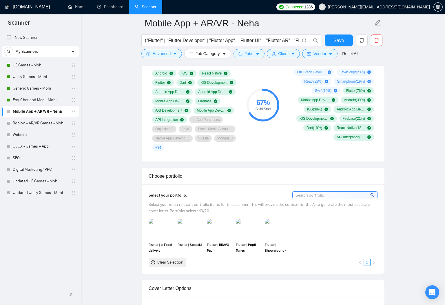
scroll to position [496, 0]
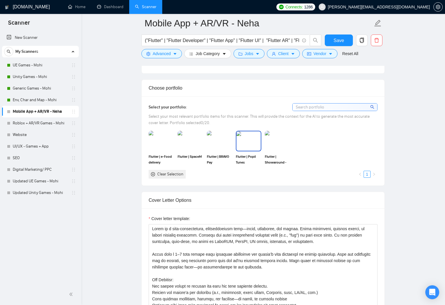
click at [245, 147] on img at bounding box center [248, 140] width 24 height 19
click at [271, 144] on img at bounding box center [277, 140] width 24 height 19
click at [213, 139] on img at bounding box center [219, 140] width 24 height 19
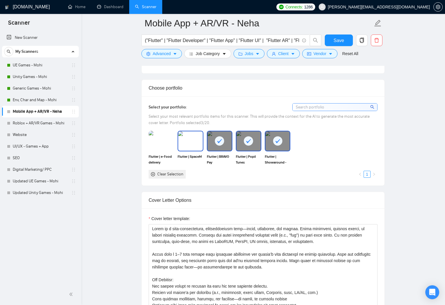
click at [187, 139] on img at bounding box center [190, 140] width 24 height 19
click at [159, 143] on img at bounding box center [161, 140] width 24 height 19
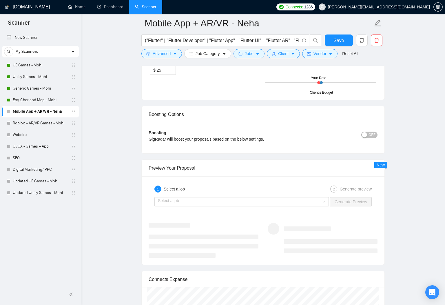
scroll to position [876, 0]
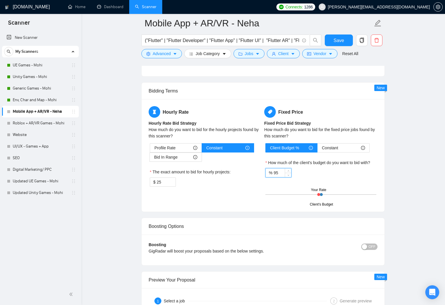
click at [284, 173] on input "95" at bounding box center [283, 172] width 18 height 9
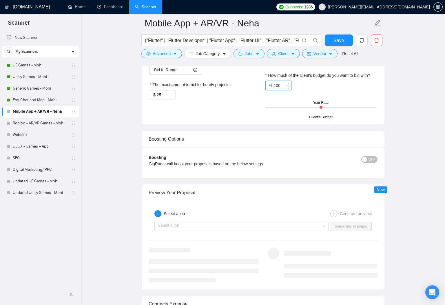
scroll to position [964, 0]
type input "100"
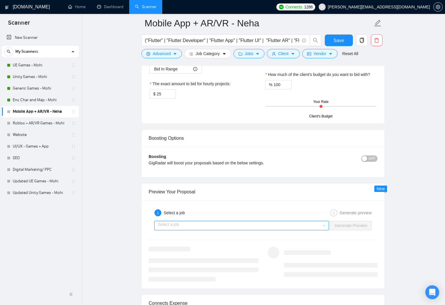
click at [228, 226] on input "search" at bounding box center [239, 225] width 163 height 9
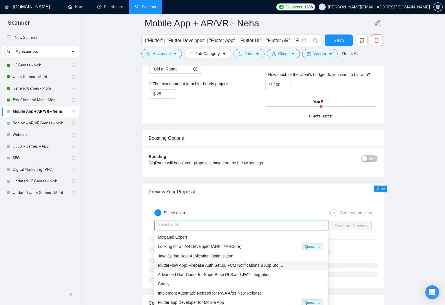
click at [210, 266] on span "FlutterFlow App: Firebase Auth Setup, FCM Notifications & App Sto ..." at bounding box center [220, 265] width 125 height 5
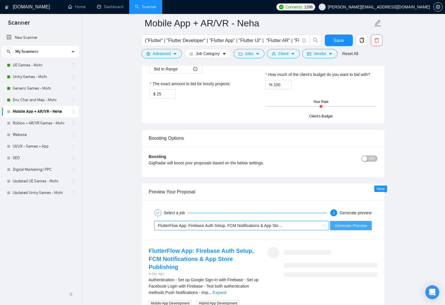
click at [345, 229] on button "Generate Preview" at bounding box center [351, 225] width 42 height 9
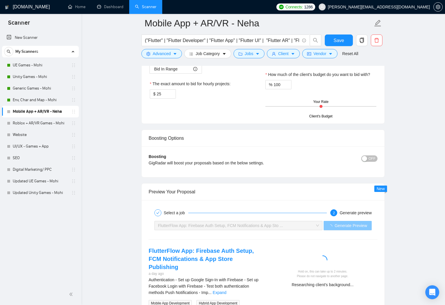
scroll to position [1048, 0]
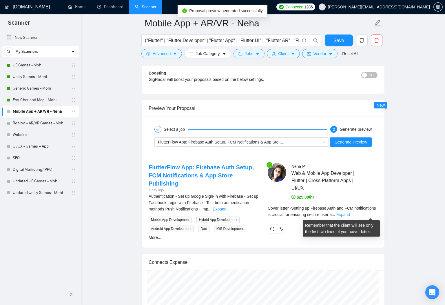
click at [350, 213] on link "Expand" at bounding box center [343, 214] width 14 height 5
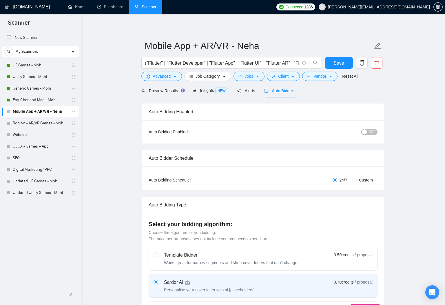
scroll to position [0, 0]
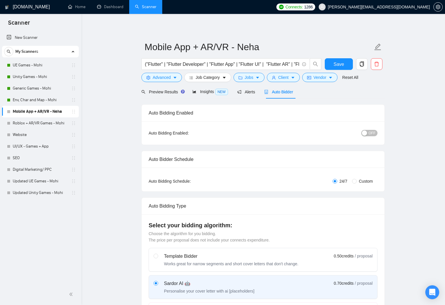
click at [369, 131] on span "OFF" at bounding box center [372, 133] width 7 height 6
click at [344, 66] on button "Save" at bounding box center [339, 64] width 28 height 12
checkbox input "true"
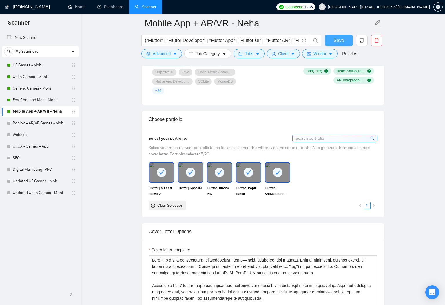
scroll to position [465, 0]
click at [39, 123] on link "Roblox + AR/VR Games - Mohi" at bounding box center [40, 123] width 55 height 12
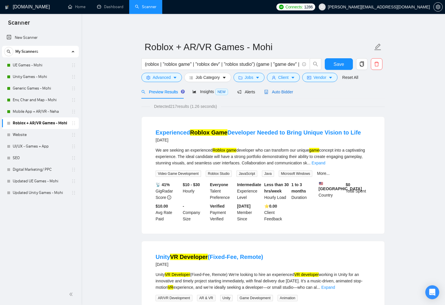
click at [283, 92] on span "Auto Bidder" at bounding box center [278, 92] width 29 height 5
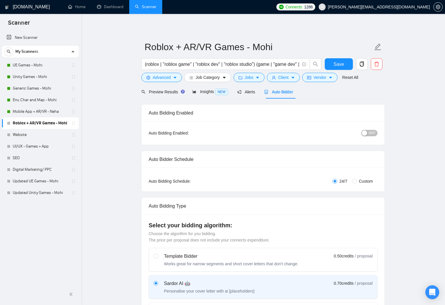
checkbox input "true"
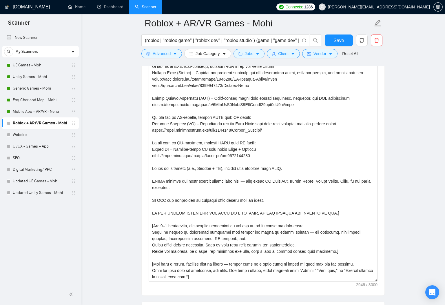
scroll to position [3, 0]
drag, startPoint x: 377, startPoint y: 105, endPoint x: 378, endPoint y: 281, distance: 175.3
click at [378, 281] on div "Cover letter template:" at bounding box center [263, 127] width 243 height 335
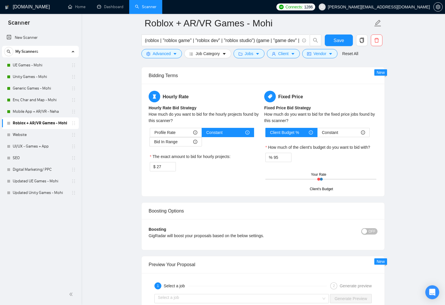
scroll to position [1094, 0]
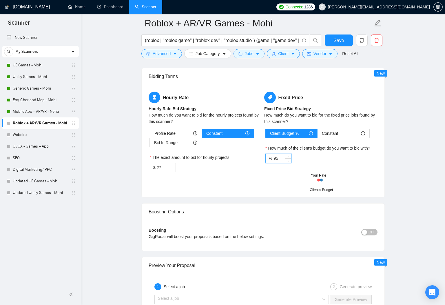
click at [278, 157] on input "95" at bounding box center [283, 158] width 18 height 9
type input "100"
click at [230, 175] on div "Hourly Rate Hourly Rate Bid Strategy How much do you want to bid for the hourly…" at bounding box center [206, 136] width 116 height 88
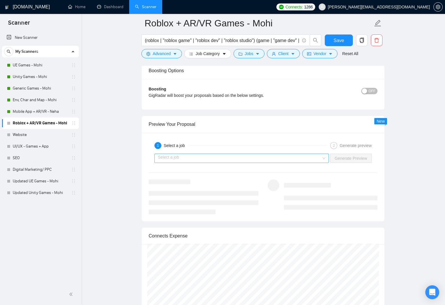
click at [270, 161] on input "search" at bounding box center [239, 158] width 163 height 9
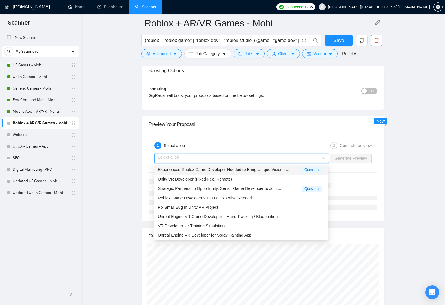
click at [228, 168] on span "Experienced Roblox Game Developer Needed to Bring Unique Vision t ..." at bounding box center [223, 169] width 131 height 5
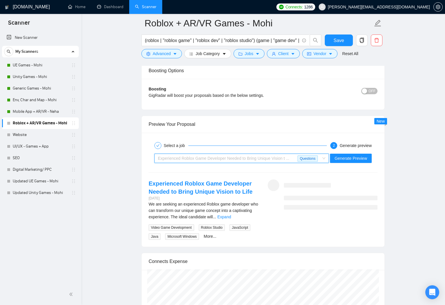
click at [260, 160] on span "Experienced Roblox Game Developer Needed to Bring Unique Vision t ..." at bounding box center [223, 158] width 131 height 5
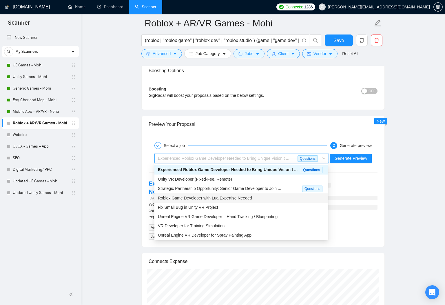
click at [205, 200] on span "Roblox Game Developer with Lua Expertise Needed" at bounding box center [205, 198] width 94 height 5
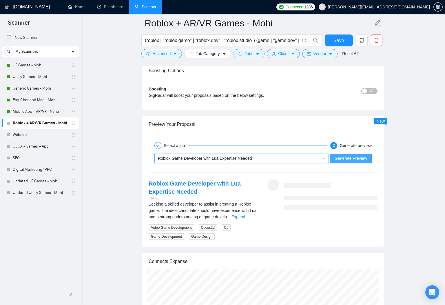
click at [363, 158] on span "Generate Preview" at bounding box center [351, 158] width 32 height 6
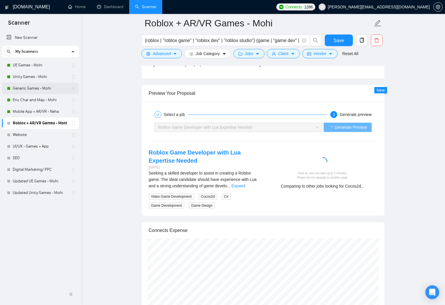
scroll to position [1314, 0]
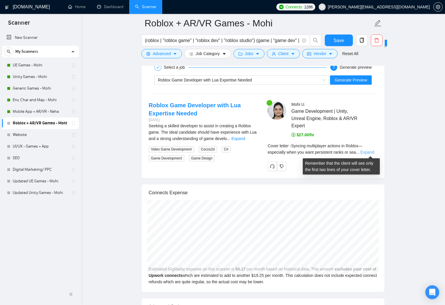
click at [373, 152] on link "Expand" at bounding box center [368, 152] width 14 height 5
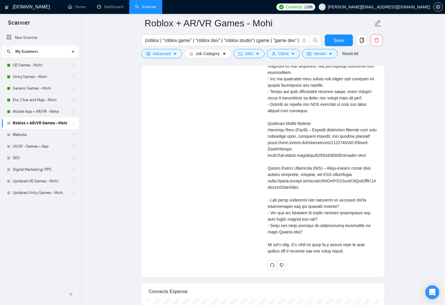
scroll to position [1471, 0]
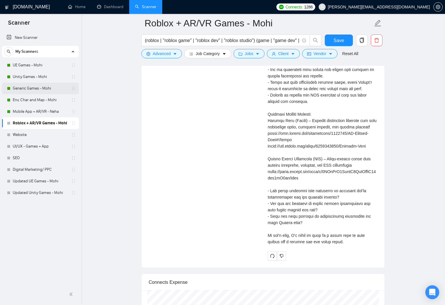
click at [27, 87] on link "Generic Games - Mohi" at bounding box center [40, 89] width 55 height 12
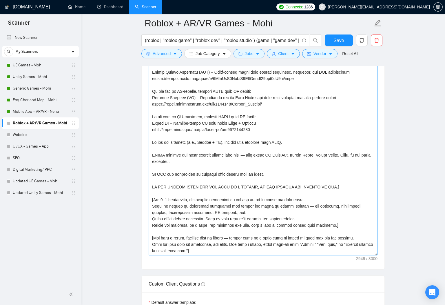
scroll to position [808, 0]
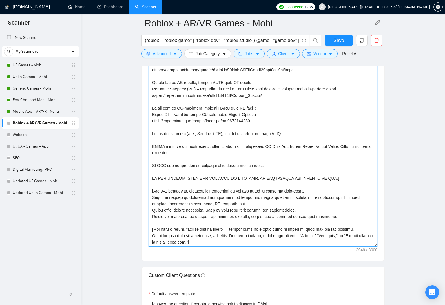
click at [205, 191] on textarea "Cover letter template:" at bounding box center [263, 94] width 229 height 306
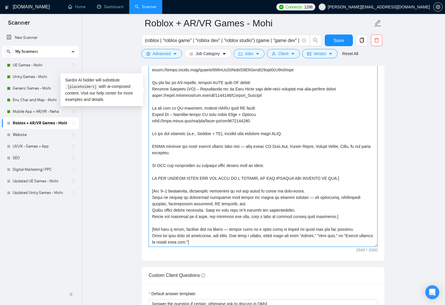
click at [205, 191] on textarea "Cover letter template:" at bounding box center [263, 94] width 229 height 306
paste textarea
type textarea "[Write a cover letter in a semi-professional, conversational tone that’s clear,…"
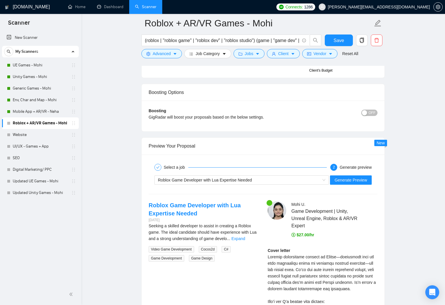
scroll to position [1214, 0]
click at [347, 42] on button "Save" at bounding box center [339, 40] width 28 height 12
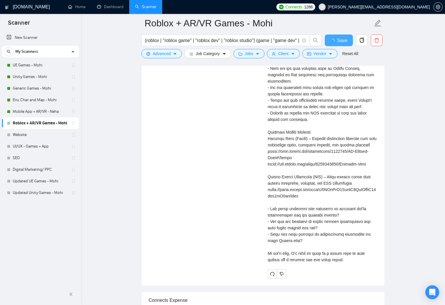
checkbox input "true"
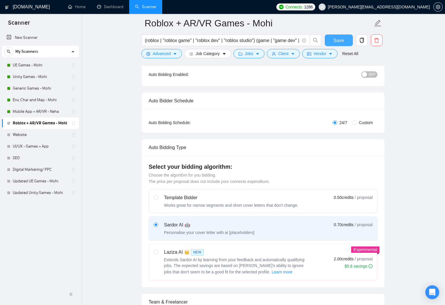
scroll to position [0, 0]
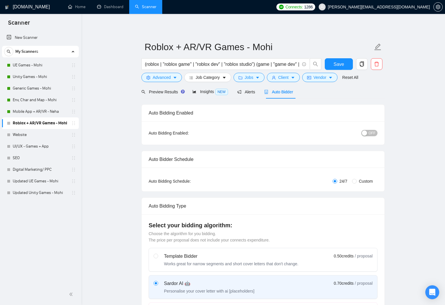
click at [369, 134] on span "OFF" at bounding box center [372, 133] width 7 height 6
click at [344, 65] on span "Save" at bounding box center [339, 64] width 10 height 7
checkbox input "true"
click at [26, 135] on link "Website" at bounding box center [40, 135] width 55 height 12
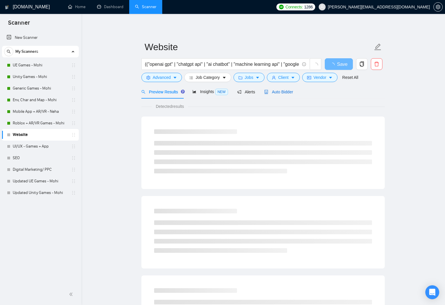
click at [277, 93] on span "Auto Bidder" at bounding box center [278, 92] width 29 height 5
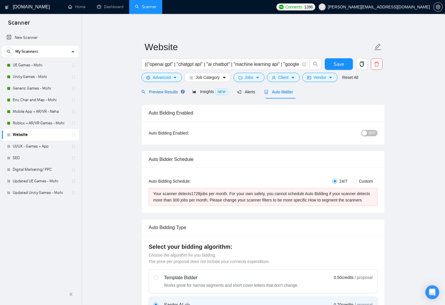
click at [174, 90] on span "Preview Results" at bounding box center [162, 92] width 42 height 5
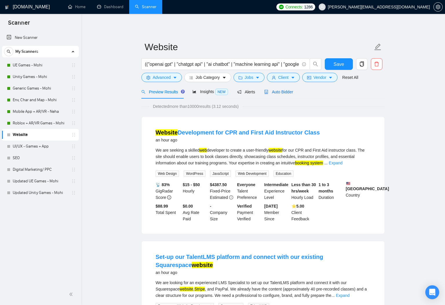
click at [288, 89] on div "Auto Bidder" at bounding box center [278, 92] width 29 height 6
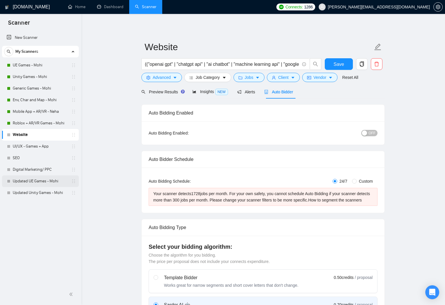
click at [47, 180] on link "Updated UE Games - Mohi" at bounding box center [40, 181] width 55 height 12
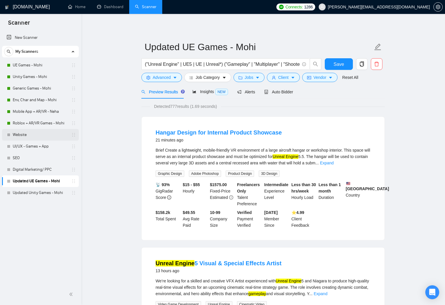
click at [43, 137] on link "Website" at bounding box center [40, 135] width 55 height 12
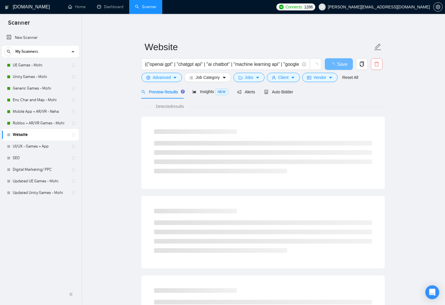
click at [373, 66] on span "delete" at bounding box center [376, 63] width 11 height 5
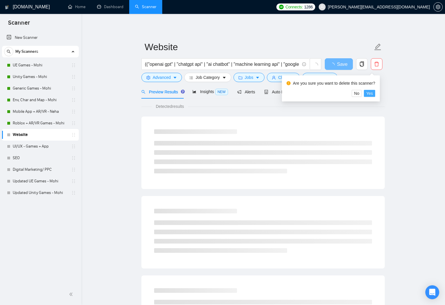
click at [370, 92] on span "Yes" at bounding box center [369, 93] width 7 height 6
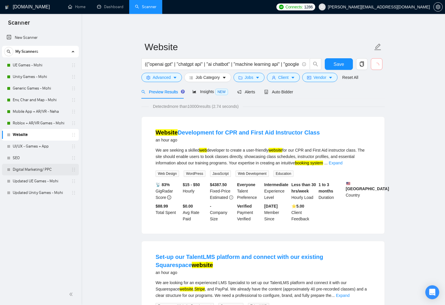
click at [39, 165] on link "Digital Marketing/ PPC" at bounding box center [40, 170] width 55 height 12
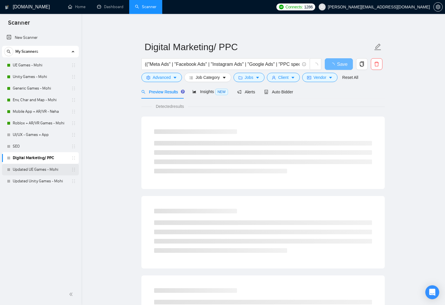
click at [35, 171] on link "Updated UE Games - Mohi" at bounding box center [40, 170] width 55 height 12
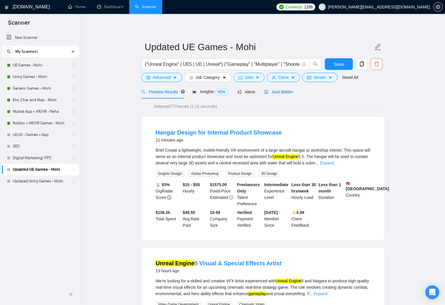
click at [281, 94] on span "Auto Bidder" at bounding box center [278, 92] width 29 height 5
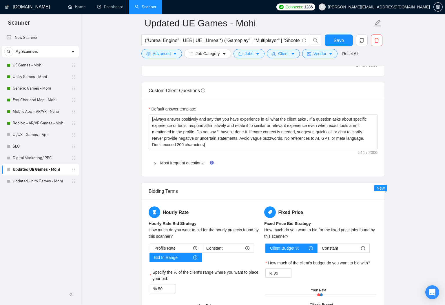
scroll to position [791, 0]
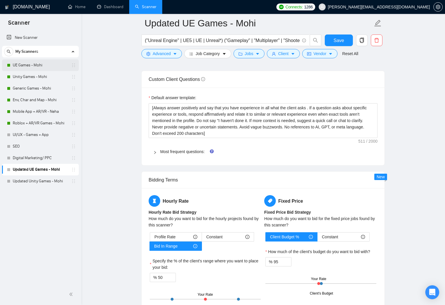
click at [24, 66] on link "UE Games - Mohi" at bounding box center [40, 65] width 55 height 12
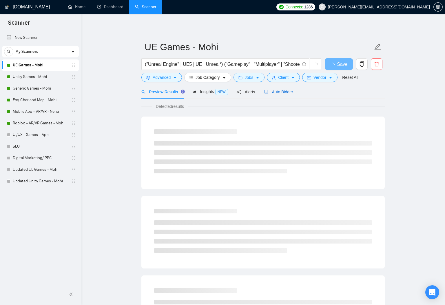
click at [293, 94] on span "Auto Bidder" at bounding box center [278, 92] width 29 height 5
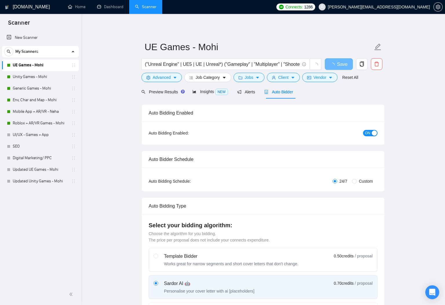
checkbox input "true"
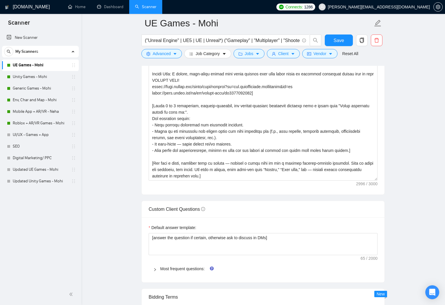
scroll to position [725, 0]
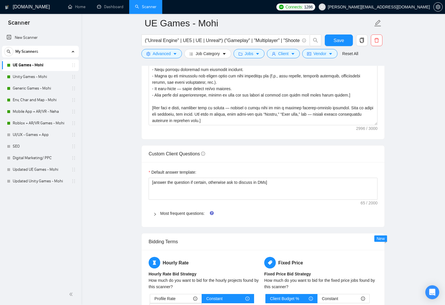
click at [152, 207] on div "Most frequent questions:" at bounding box center [263, 213] width 229 height 13
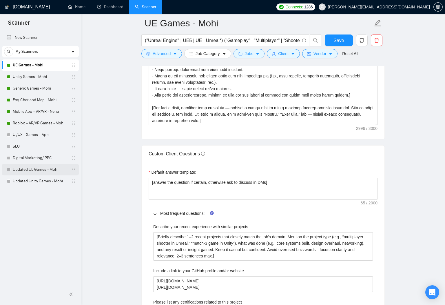
click at [24, 170] on link "Updated UE Games - Mohi" at bounding box center [40, 170] width 55 height 12
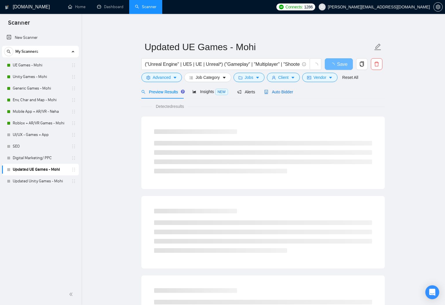
click at [293, 95] on div "Auto Bidder" at bounding box center [278, 92] width 29 height 6
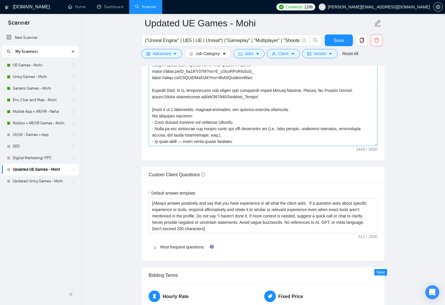
scroll to position [108, 0]
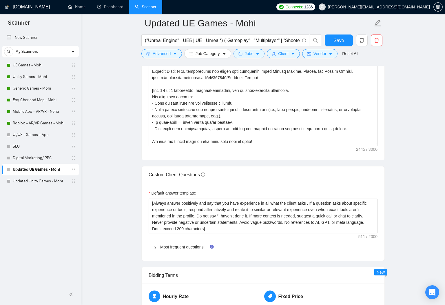
click at [98, 43] on main "Updated UE Games - Mohi ("Unreal Engine" | UE5 | UE | Unreal*) ("Gameplay" | "M…" at bounding box center [262, 114] width 345 height 1572
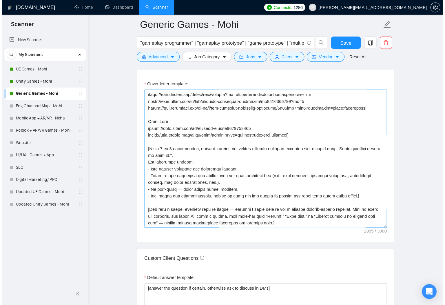
scroll to position [179, 0]
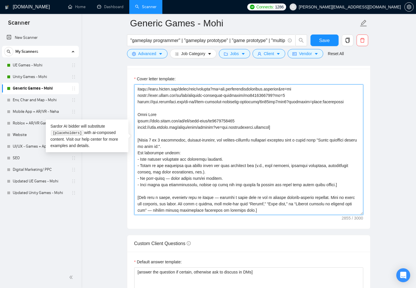
drag, startPoint x: 137, startPoint y: 133, endPoint x: 353, endPoint y: 174, distance: 219.3
click at [353, 174] on textarea "Cover letter template:" at bounding box center [248, 149] width 229 height 130
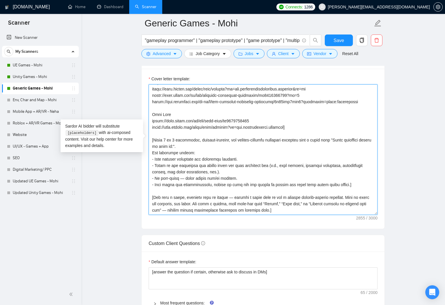
click at [238, 136] on textarea "Cover letter template:" at bounding box center [263, 149] width 229 height 130
drag, startPoint x: 153, startPoint y: 131, endPoint x: 187, endPoint y: 137, distance: 34.6
click at [187, 137] on textarea "Cover letter template:" at bounding box center [263, 149] width 229 height 130
